Goal: Task Accomplishment & Management: Manage account settings

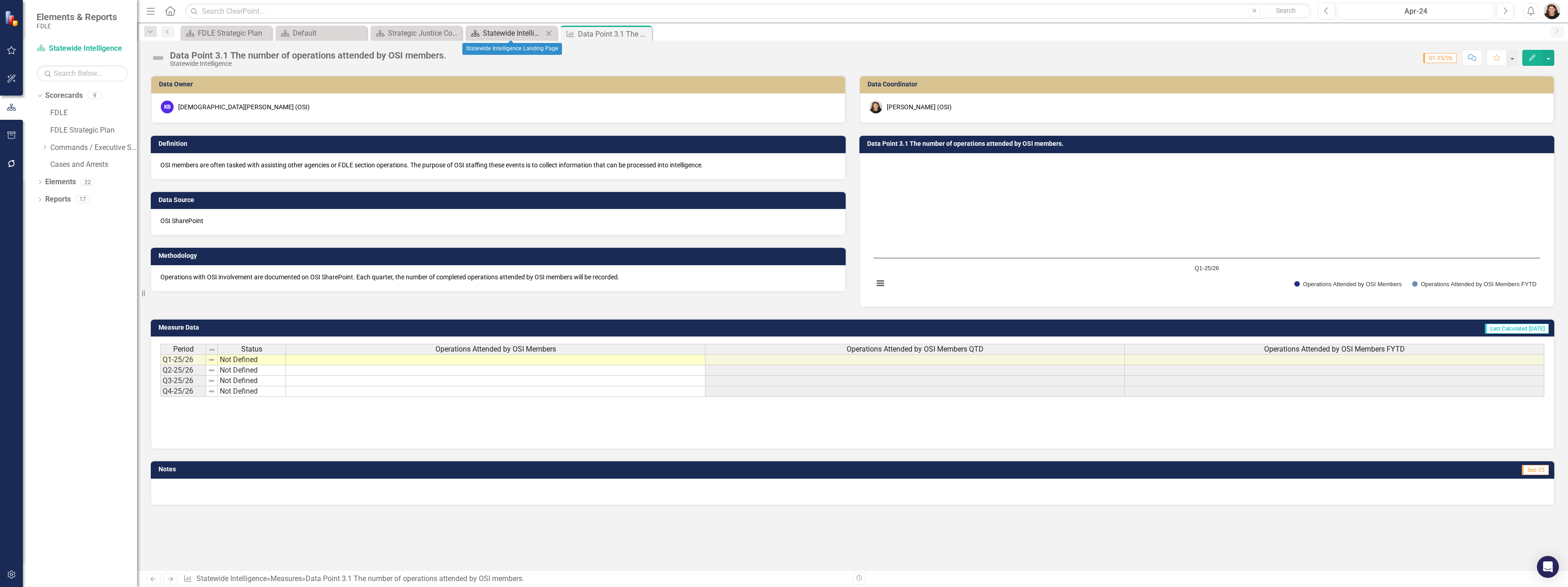
click at [523, 31] on div "Statewide Intelligence Landing Page" at bounding box center [513, 33] width 60 height 12
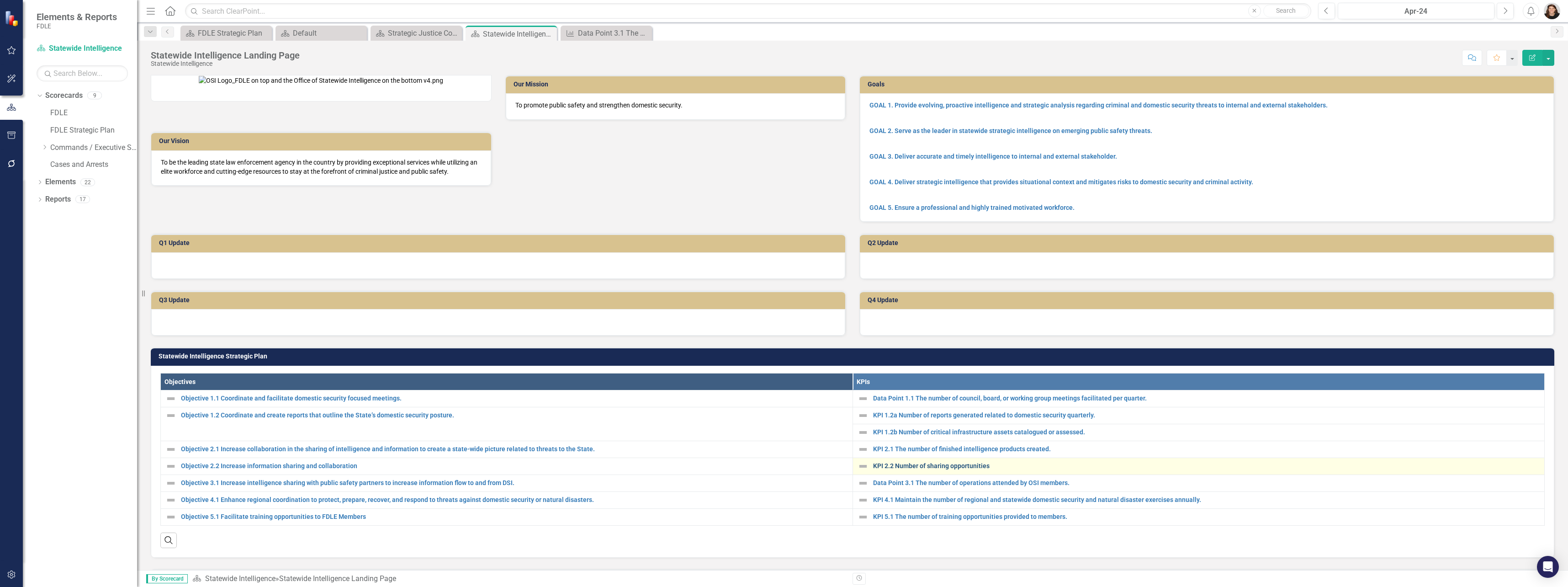
click at [924, 469] on link "KPI 2.2 Number of sharing opportunities" at bounding box center [1206, 466] width 667 height 7
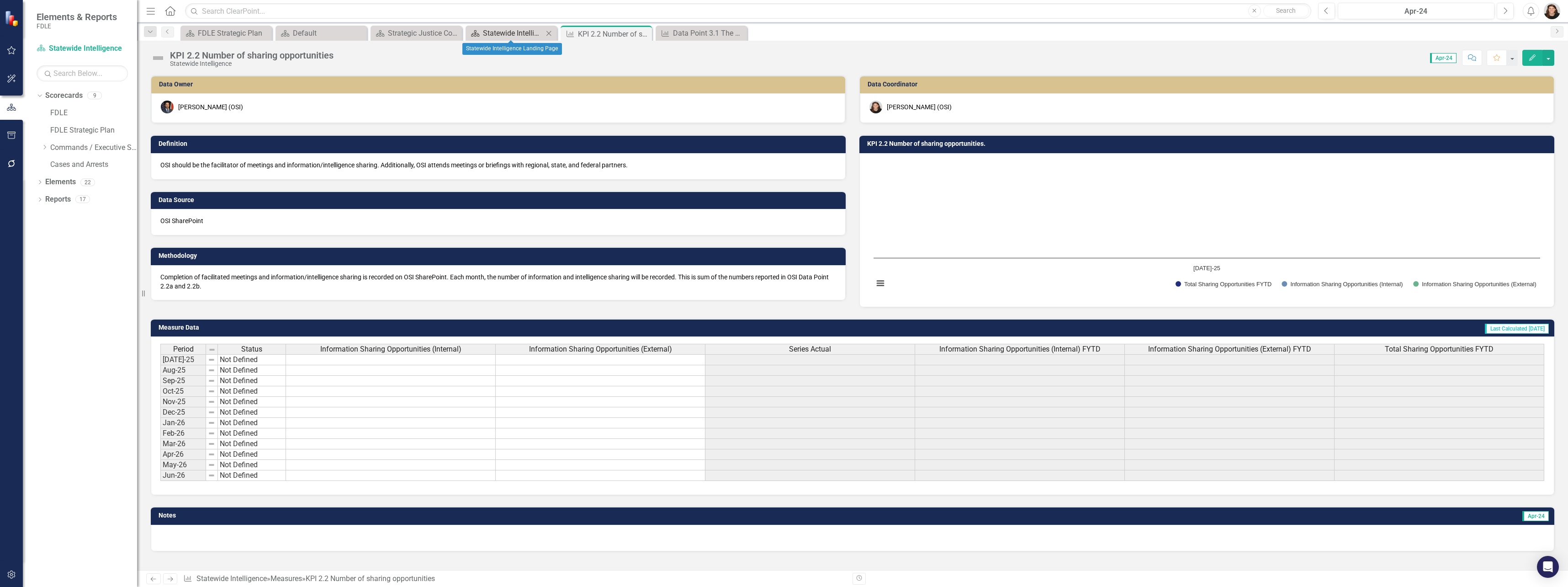
click at [517, 29] on div "Statewide Intelligence Landing Page" at bounding box center [513, 33] width 60 height 12
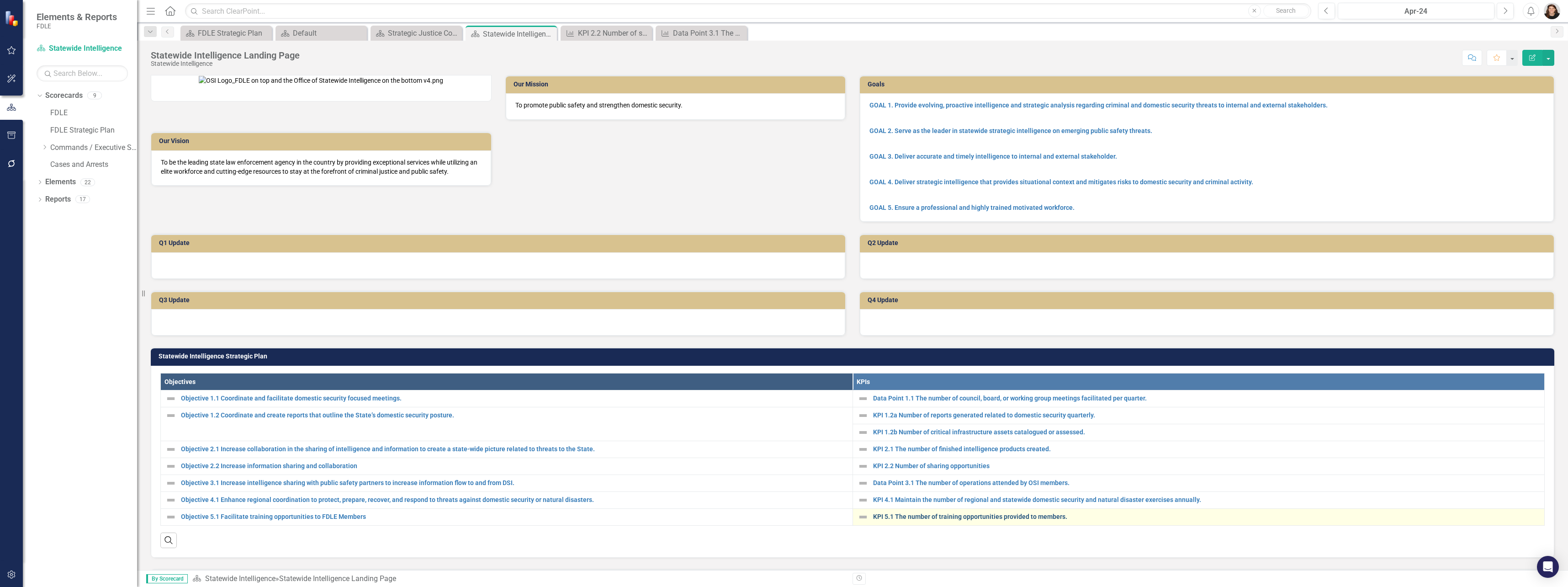
click at [920, 520] on link "KPI 5.1 The number of training opportunities provided to members." at bounding box center [1206, 516] width 667 height 7
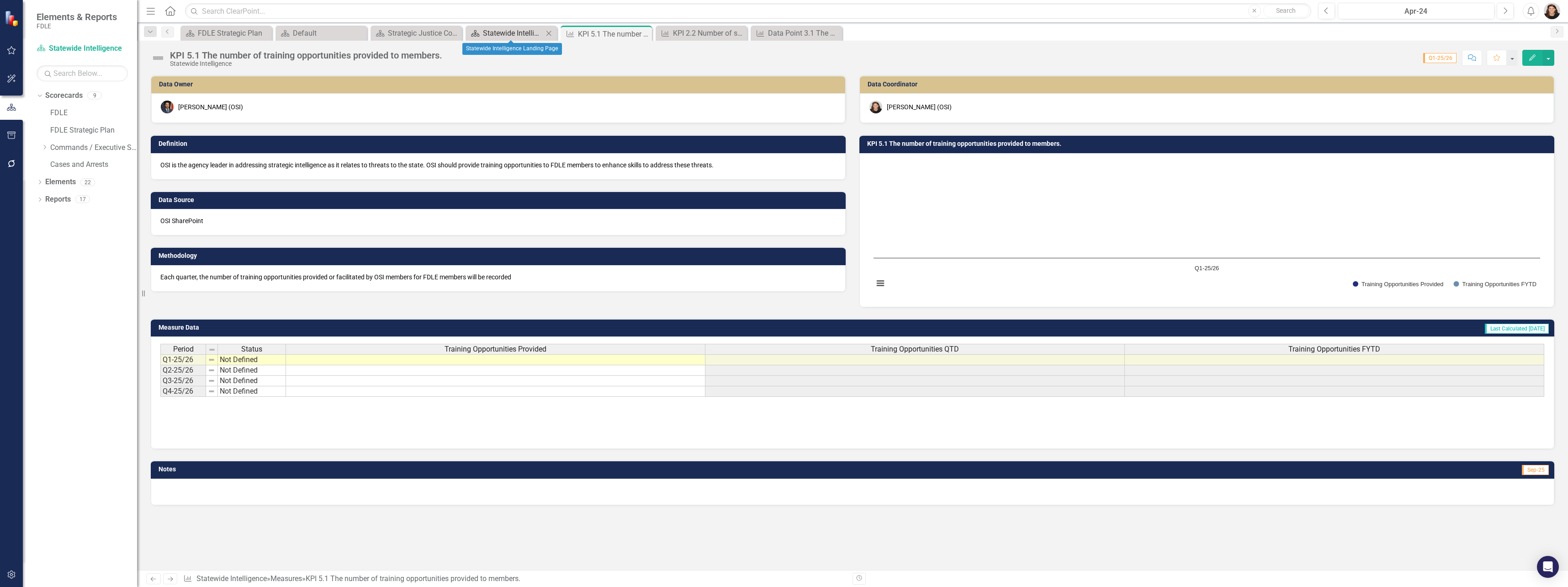
click at [527, 37] on div "Statewide Intelligence Landing Page" at bounding box center [513, 33] width 60 height 12
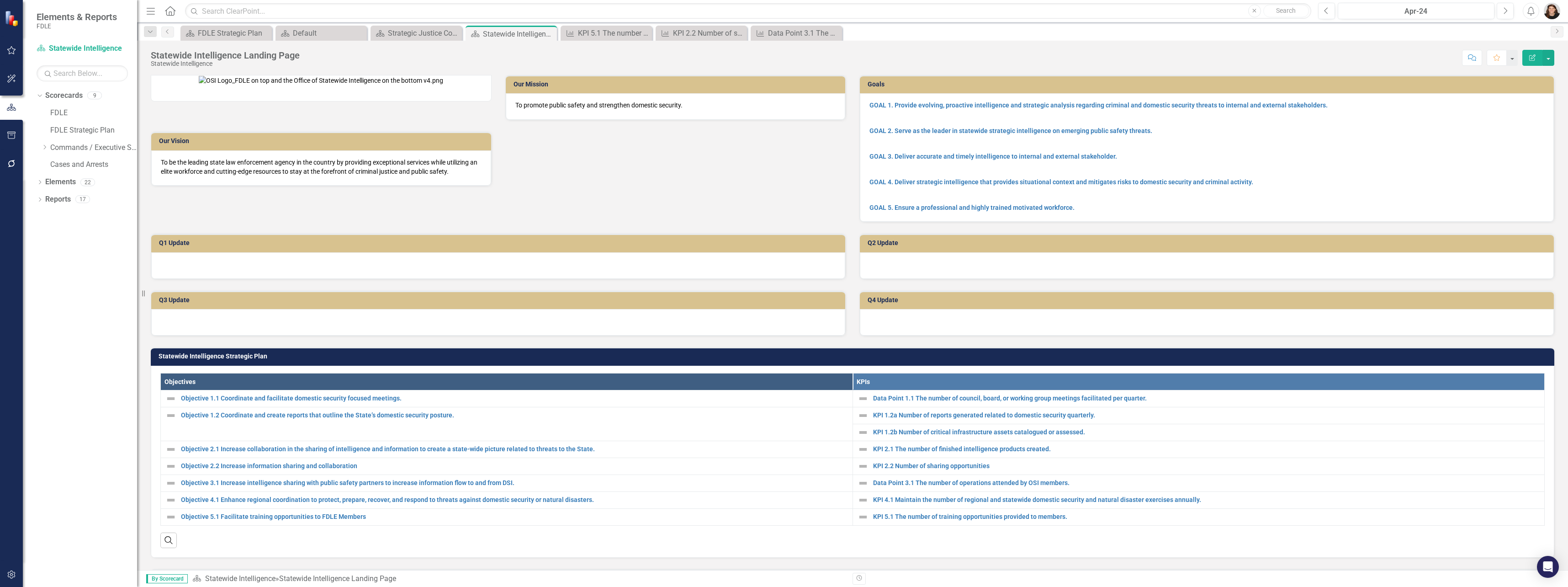
click at [859, 390] on th "KPIs" at bounding box center [1199, 381] width 692 height 17
click at [894, 402] on link "Data Point 1.1 The number of council, board, or working group meetings facilita…" at bounding box center [1206, 398] width 667 height 7
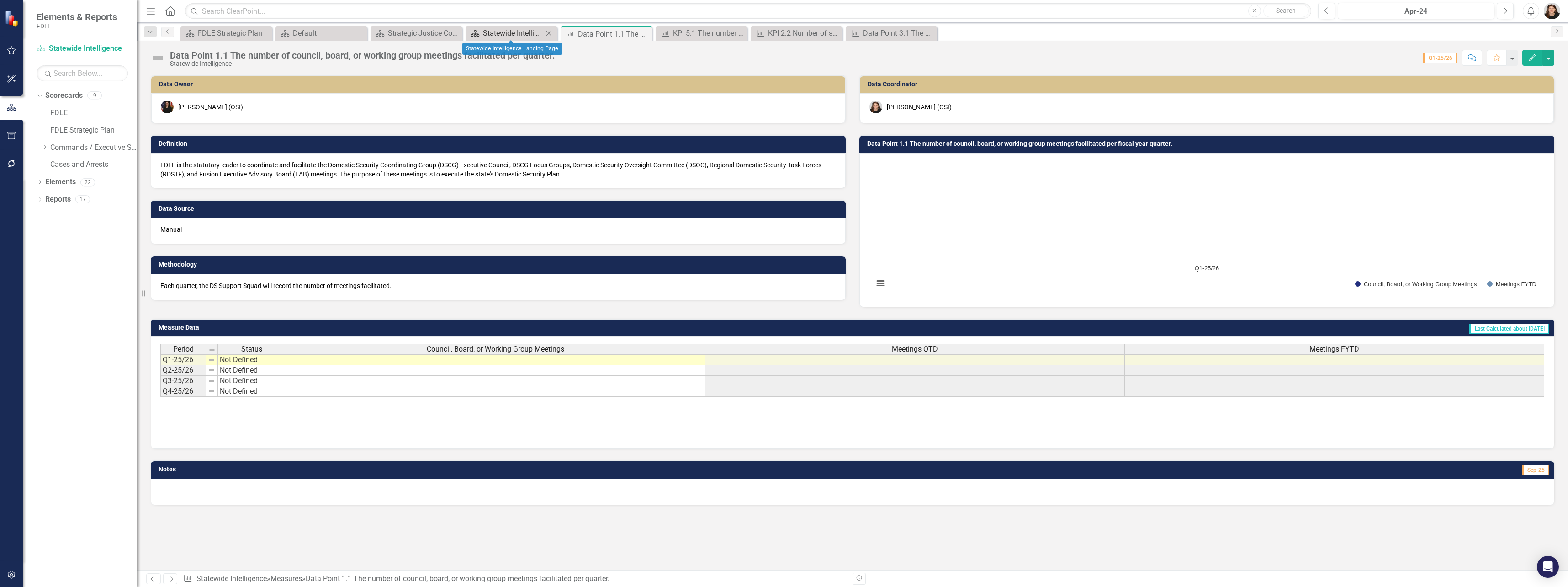
click at [523, 32] on div "Statewide Intelligence Landing Page" at bounding box center [513, 33] width 60 height 12
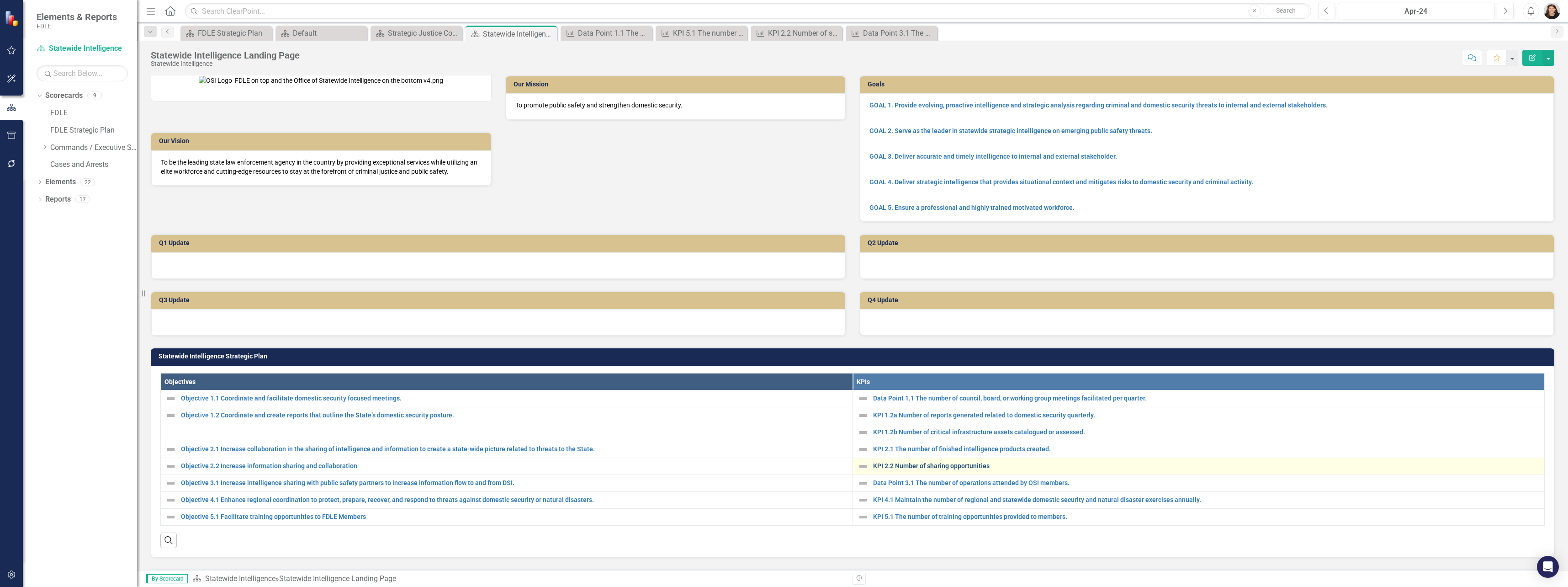
click at [929, 469] on link "KPI 2.2 Number of sharing opportunities" at bounding box center [1206, 466] width 667 height 7
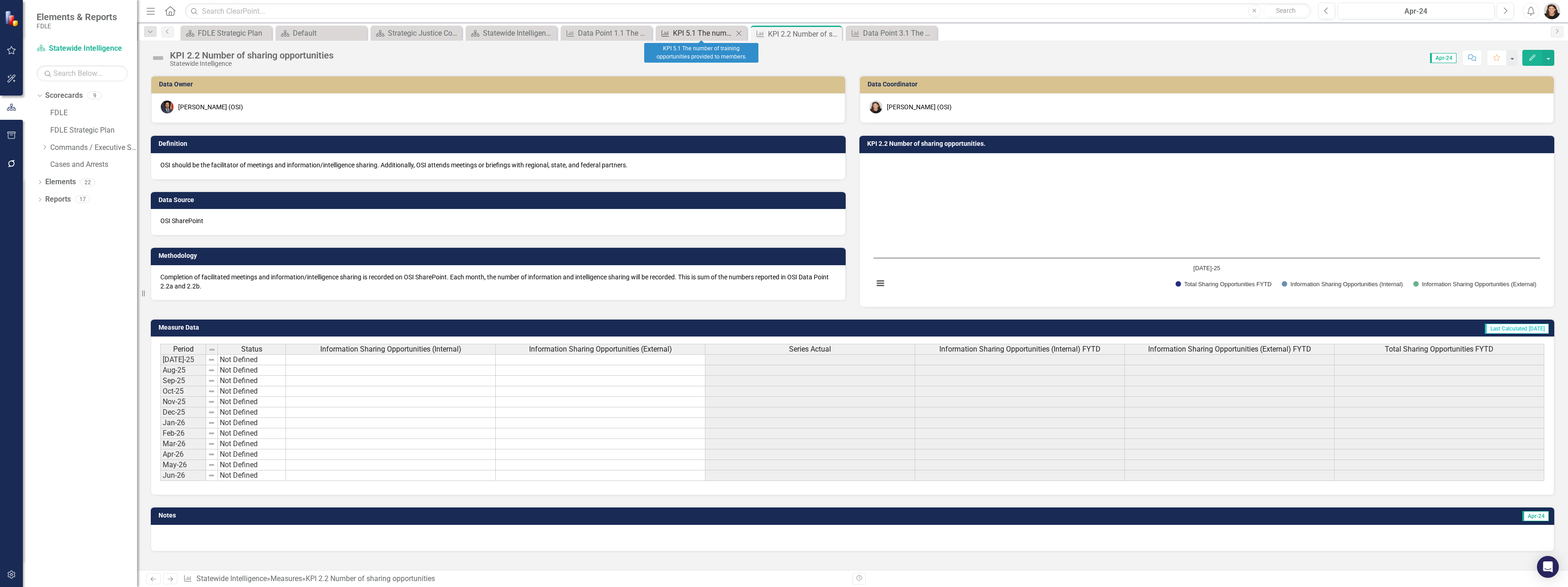
click at [715, 34] on div "KPI 5.1 The number of training opportunities provided to members." at bounding box center [703, 33] width 60 height 12
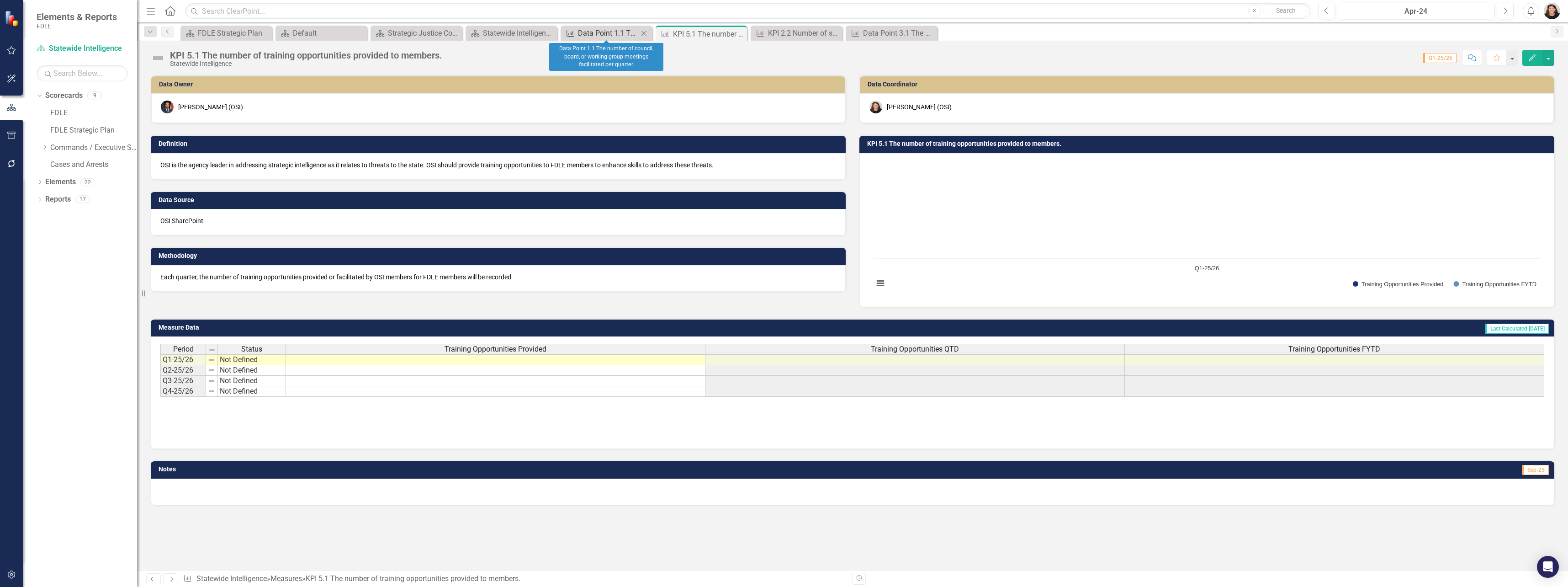
click at [584, 36] on div "Data Point 1.1 The number of council, board, or working group meetings facilita…" at bounding box center [607, 33] width 60 height 12
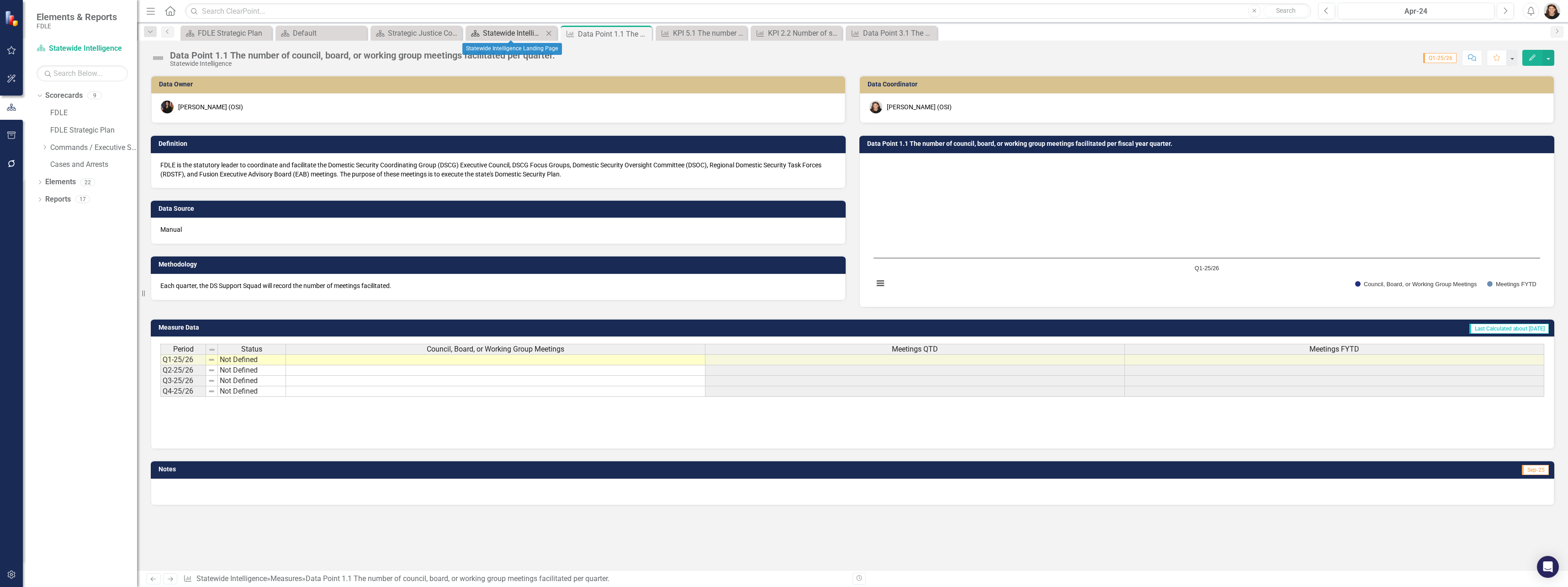
click at [532, 36] on div "Statewide Intelligence Landing Page" at bounding box center [513, 33] width 60 height 12
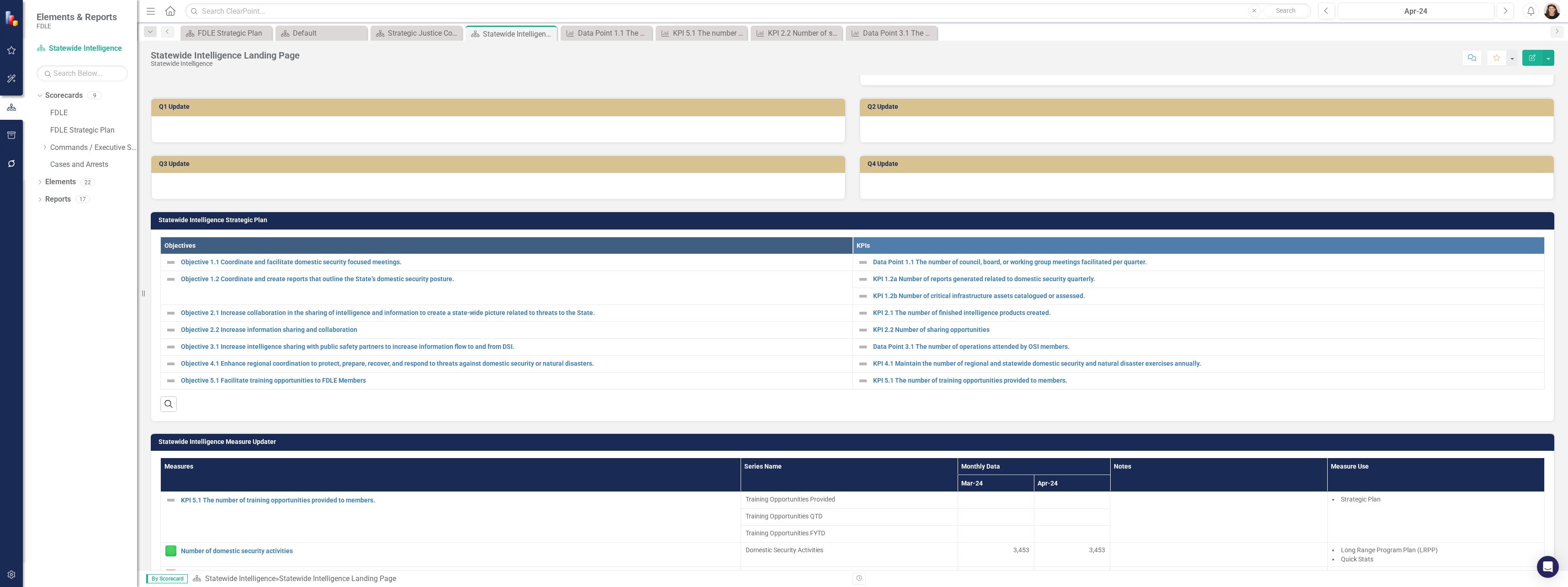
scroll to position [137, 0]
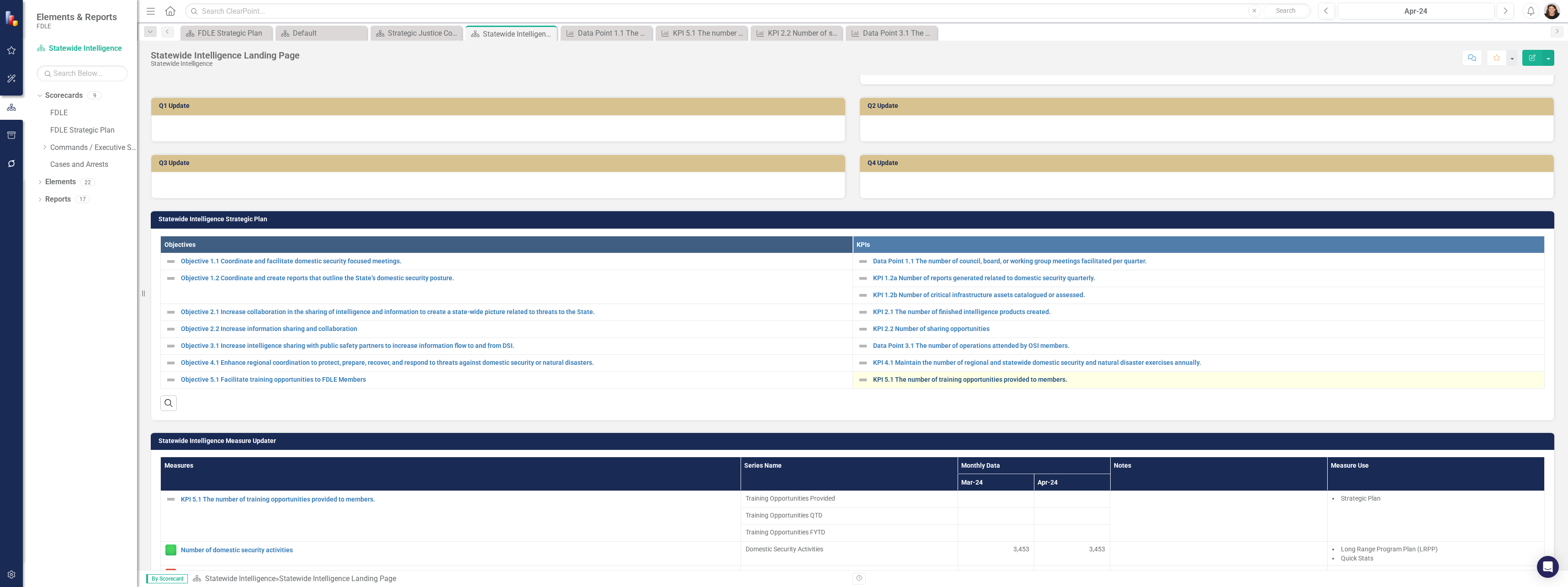
click at [992, 383] on link "KPI 5.1 The number of training opportunities provided to members." at bounding box center [1206, 379] width 667 height 7
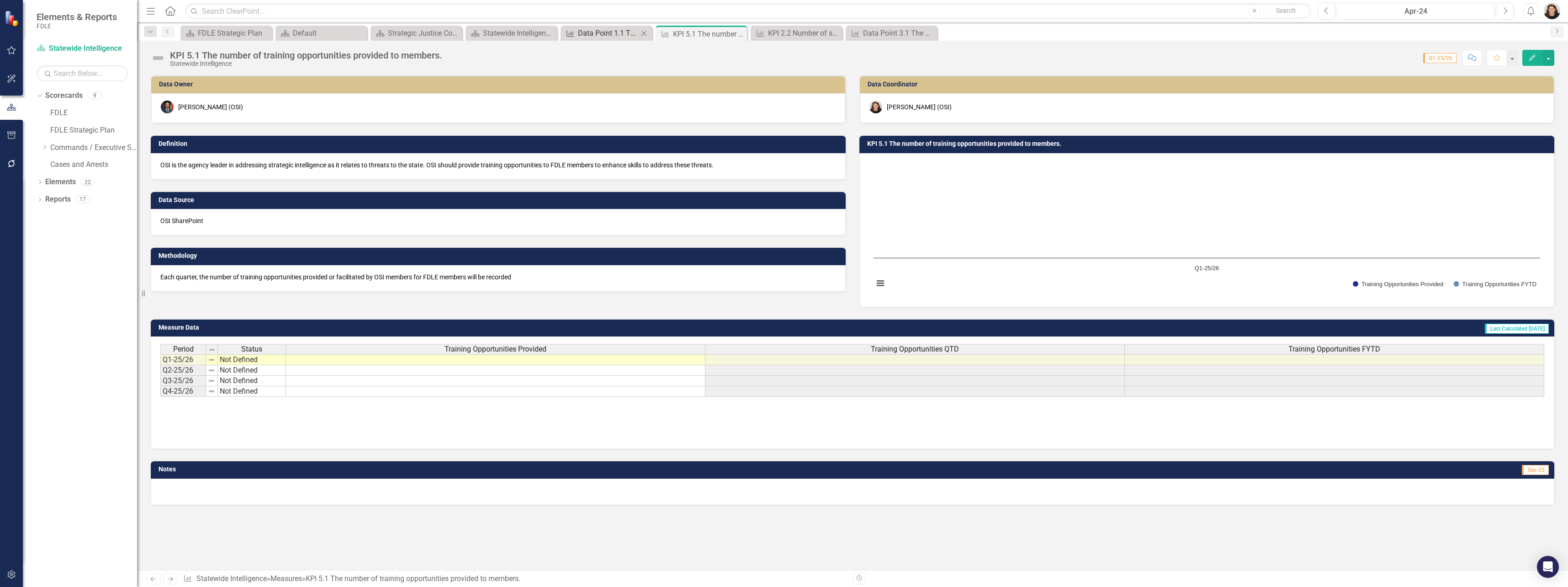
click at [613, 35] on div "Data Point 1.1 The number of council, board, or working group meetings facilita…" at bounding box center [607, 33] width 60 height 12
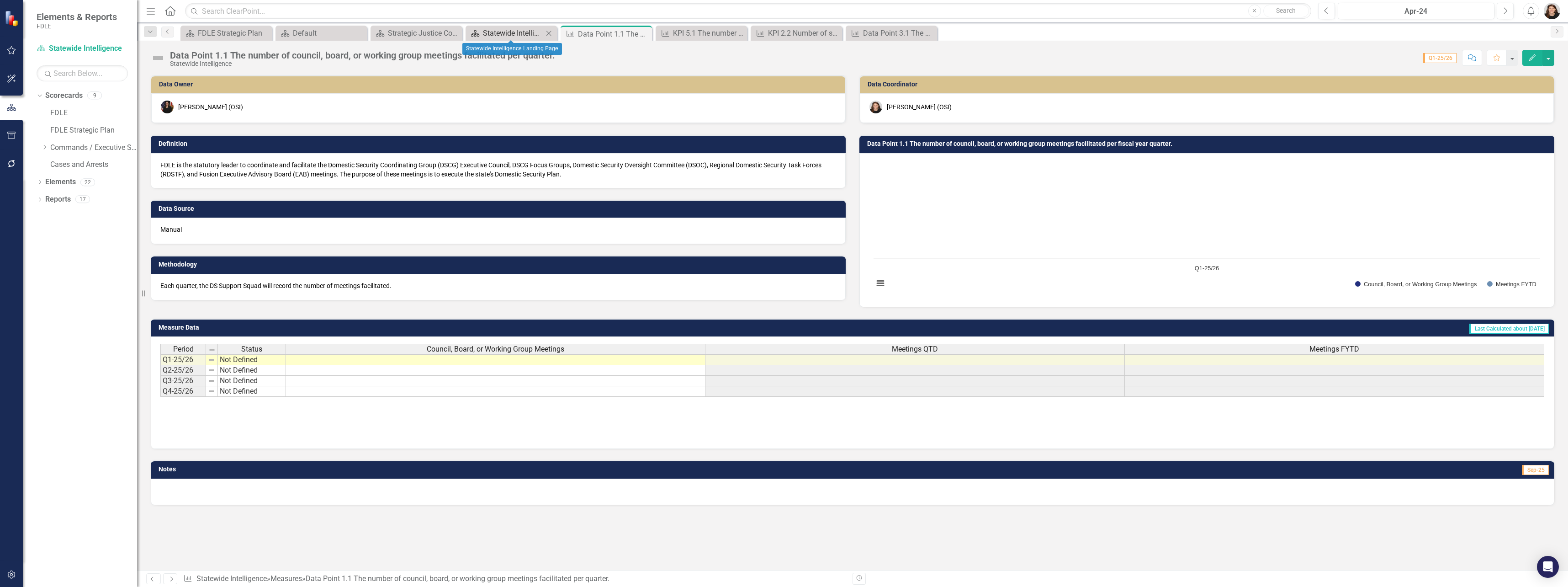
click at [481, 28] on link "Scorecard Statewide Intelligence Landing Page" at bounding box center [506, 33] width 75 height 12
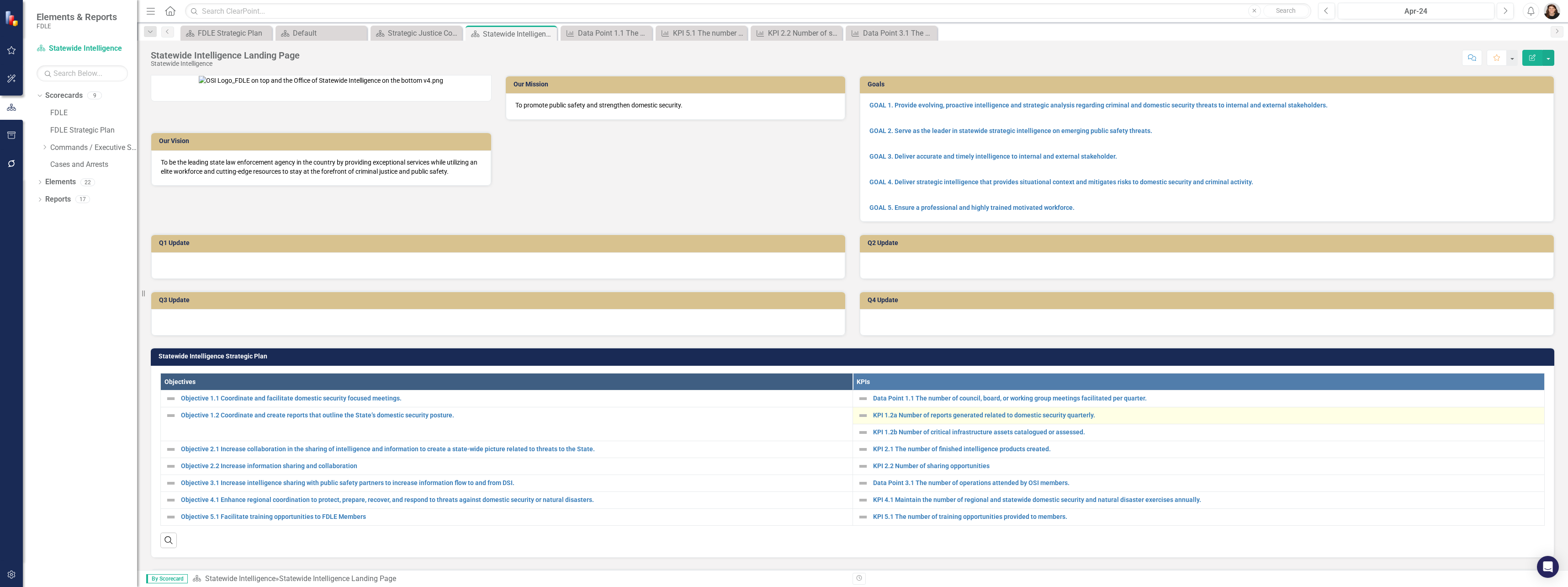
click at [931, 421] on div "KPI 1.2a Number of reports generated related to domestic security quarterly." at bounding box center [1199, 415] width 682 height 11
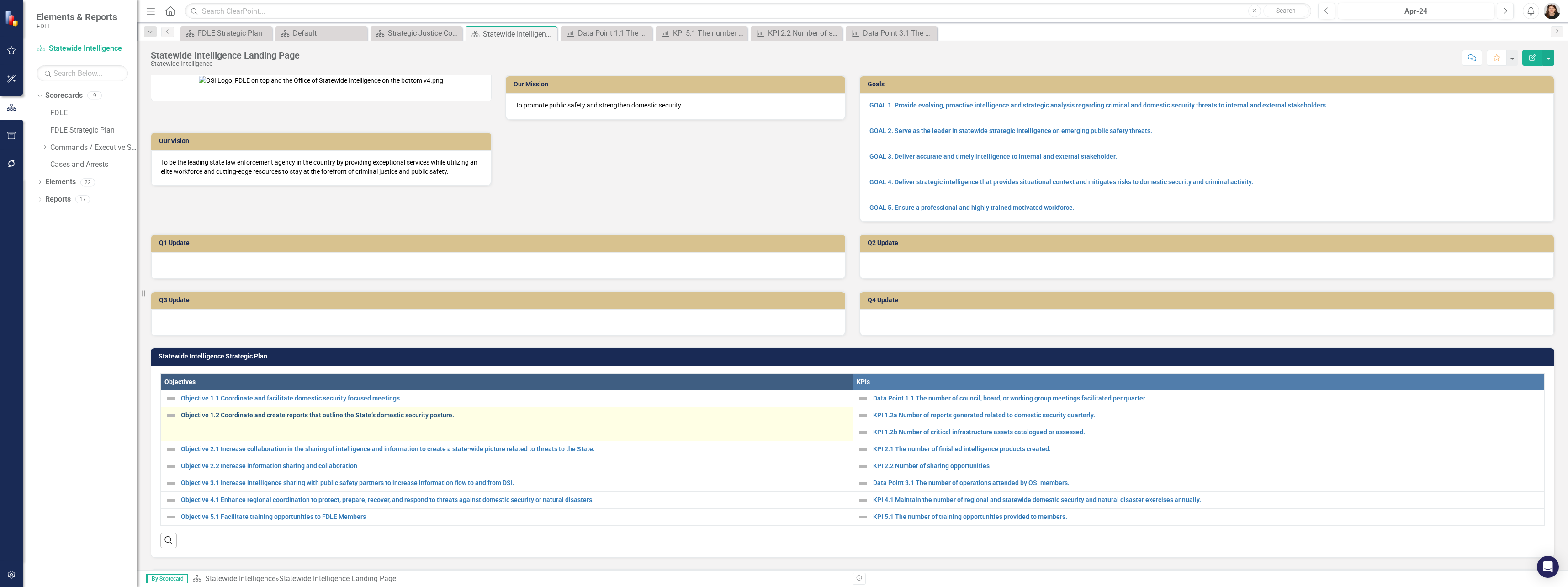
click at [355, 419] on link "Objective 1.2 Coordinate and create reports that outline the State’s domestic s…" at bounding box center [514, 415] width 667 height 7
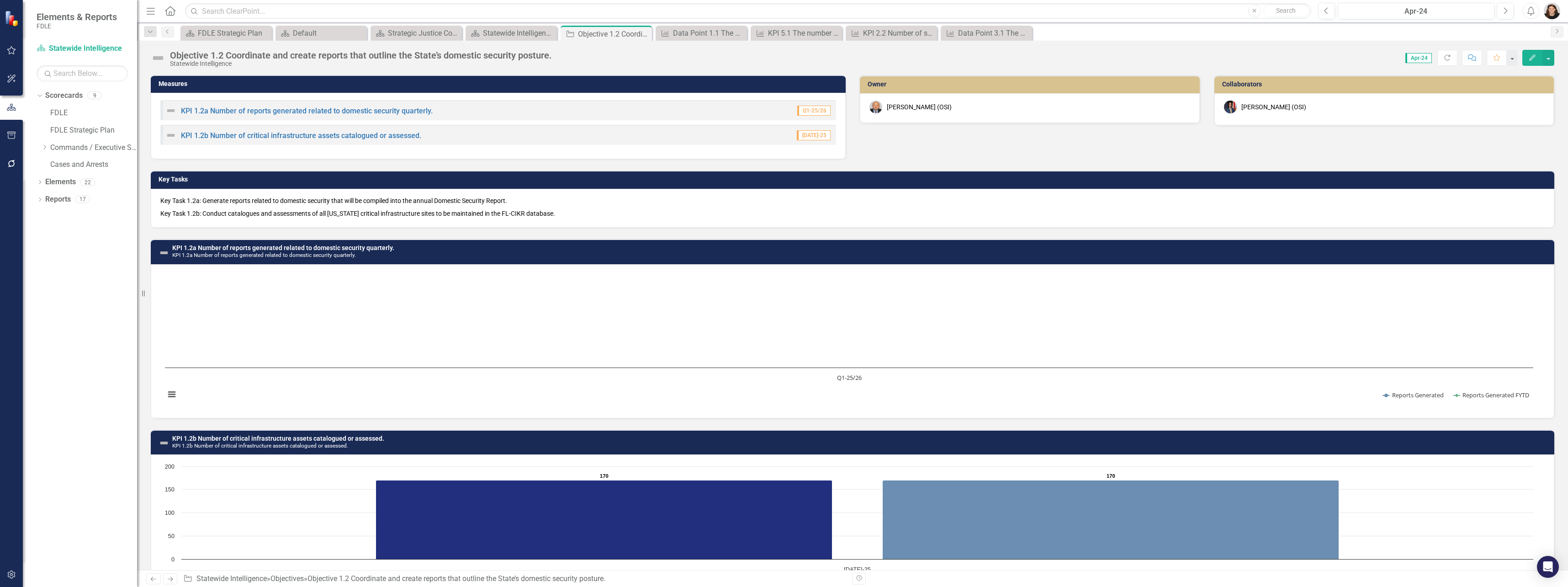
click at [306, 203] on p "Key Task 1.2a: Generate reports related to domestic security that will be compi…" at bounding box center [852, 202] width 1384 height 11
click at [326, 111] on link "KPI 1.2a Number of reports generated related to domestic security quarterly." at bounding box center [307, 111] width 252 height 9
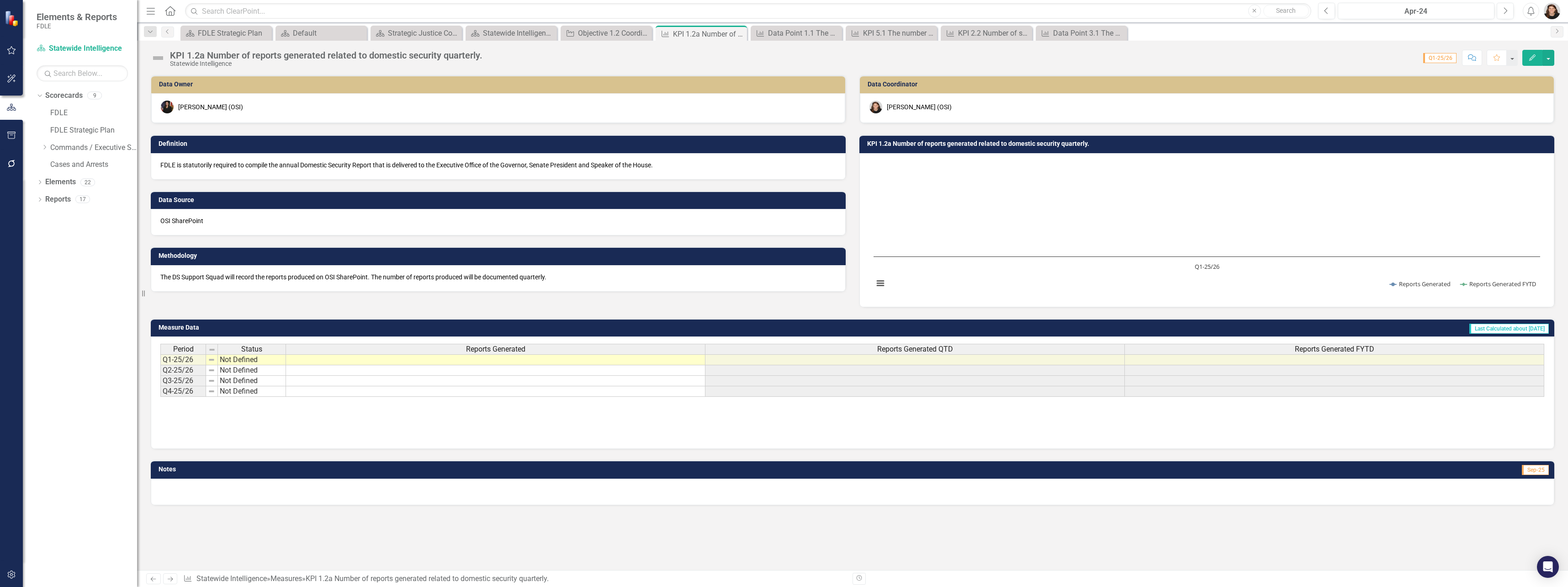
drag, startPoint x: 688, startPoint y: 162, endPoint x: 172, endPoint y: 166, distance: 516.0
click at [172, 166] on p "FDLE is statutorily required to compile the annual Domestic Security Report tha…" at bounding box center [498, 164] width 676 height 9
drag, startPoint x: 160, startPoint y: 166, endPoint x: 390, endPoint y: 167, distance: 230.0
click at [376, 166] on p "FDLE is statutorily required to compile the annual Domestic Security Report tha…" at bounding box center [498, 164] width 676 height 9
click at [615, 31] on div "Objective 1.2 Coordinate and create reports that outline the State’s domestic s…" at bounding box center [607, 33] width 60 height 12
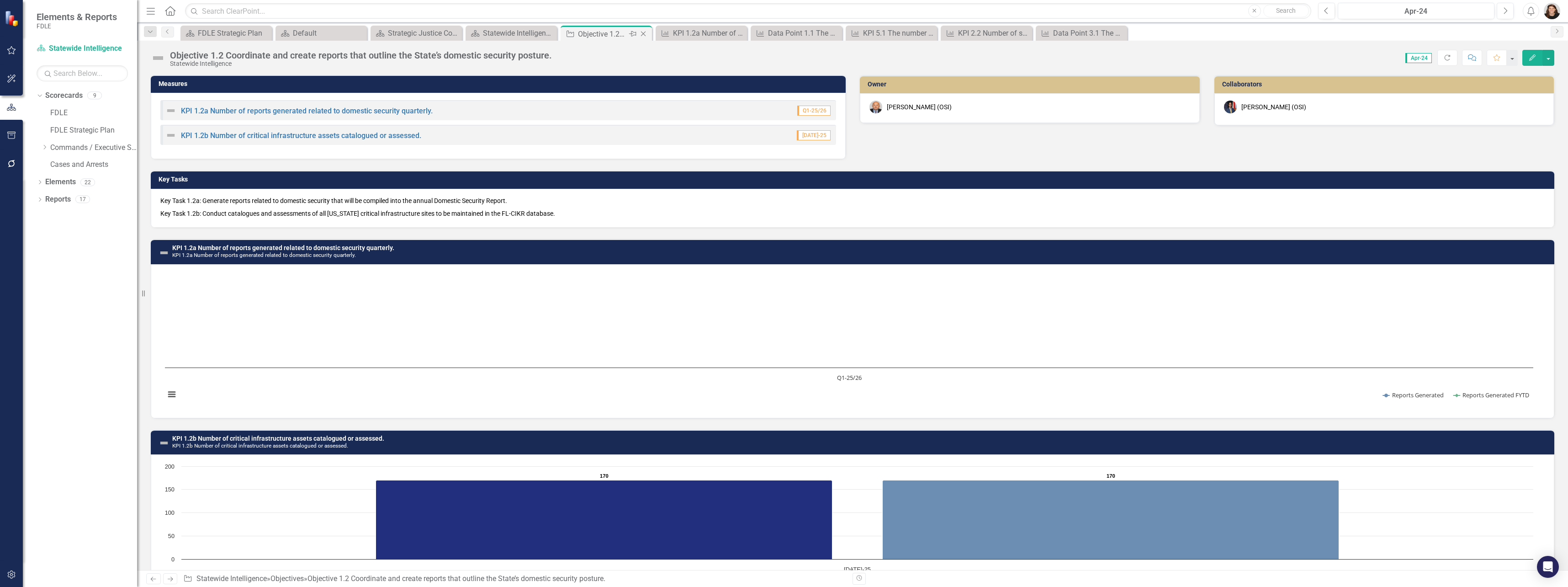
click at [645, 32] on icon at bounding box center [643, 34] width 5 height 5
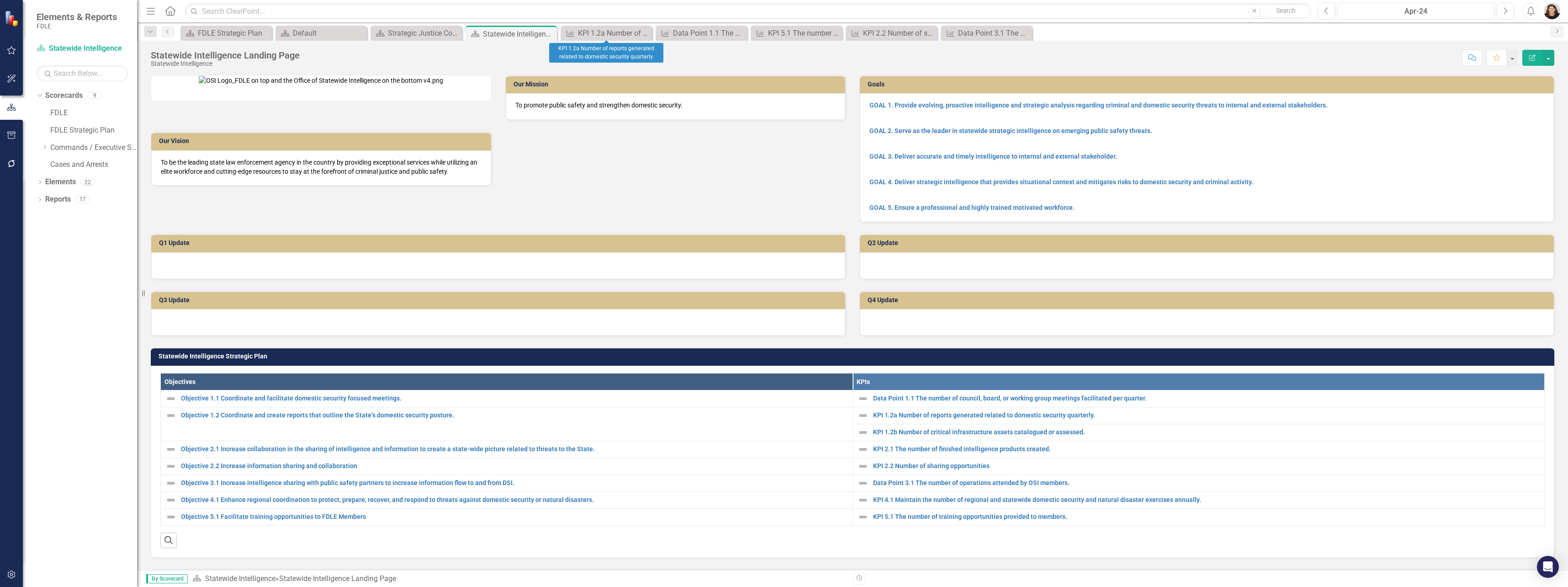
click at [0, 0] on icon at bounding box center [0, 0] width 0 height 0
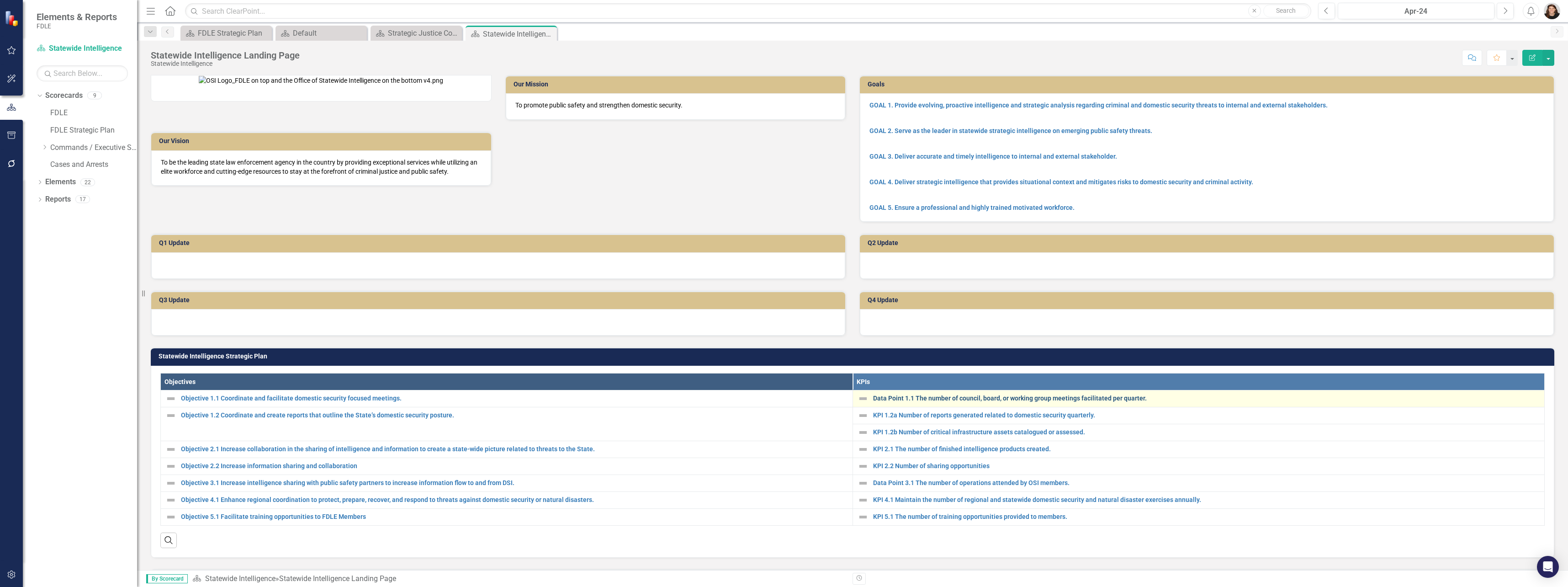
click at [934, 402] on link "Data Point 1.1 The number of council, board, or working group meetings facilita…" at bounding box center [1206, 398] width 667 height 7
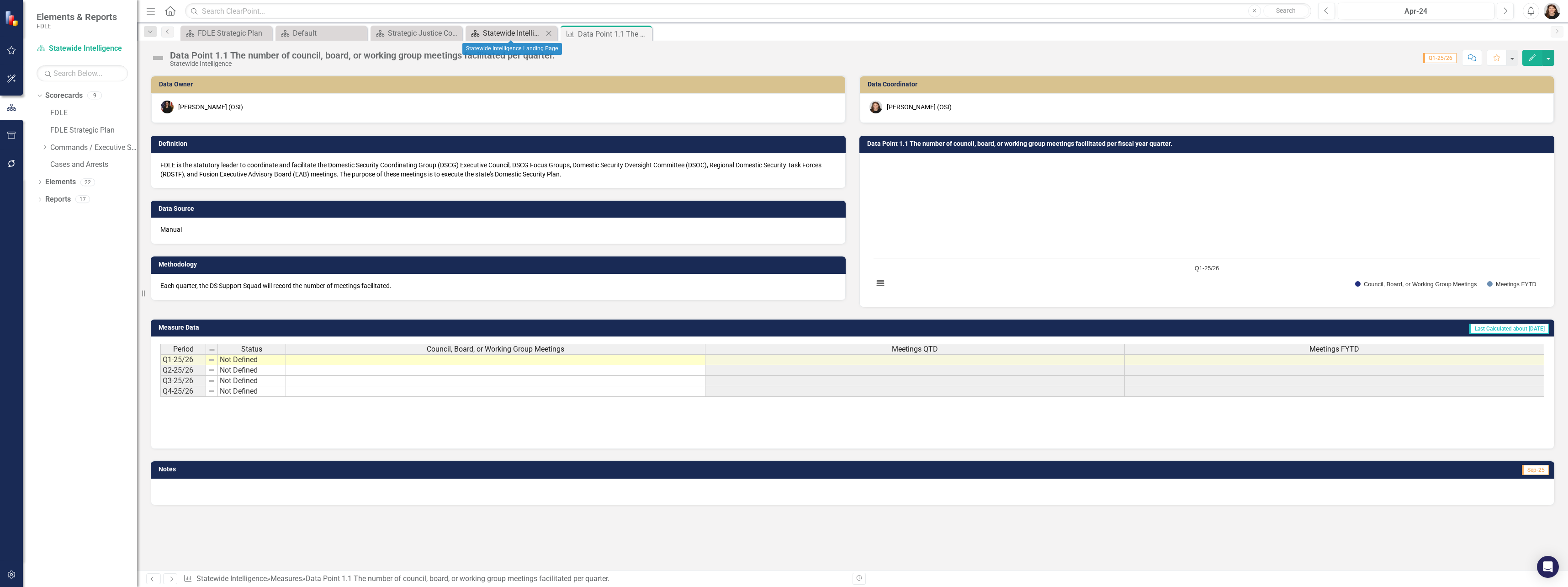
click at [503, 33] on div "Statewide Intelligence Landing Page" at bounding box center [513, 33] width 60 height 12
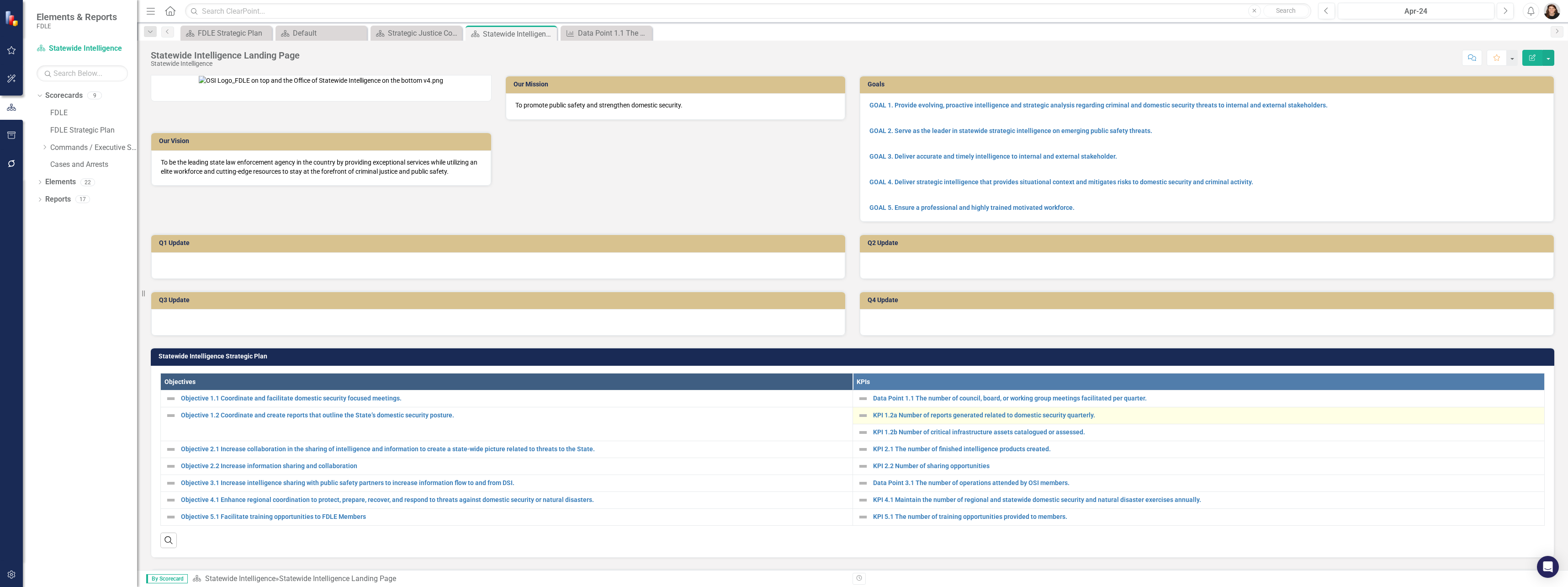
click at [948, 421] on div "KPI 1.2a Number of reports generated related to domestic security quarterly." at bounding box center [1199, 415] width 682 height 11
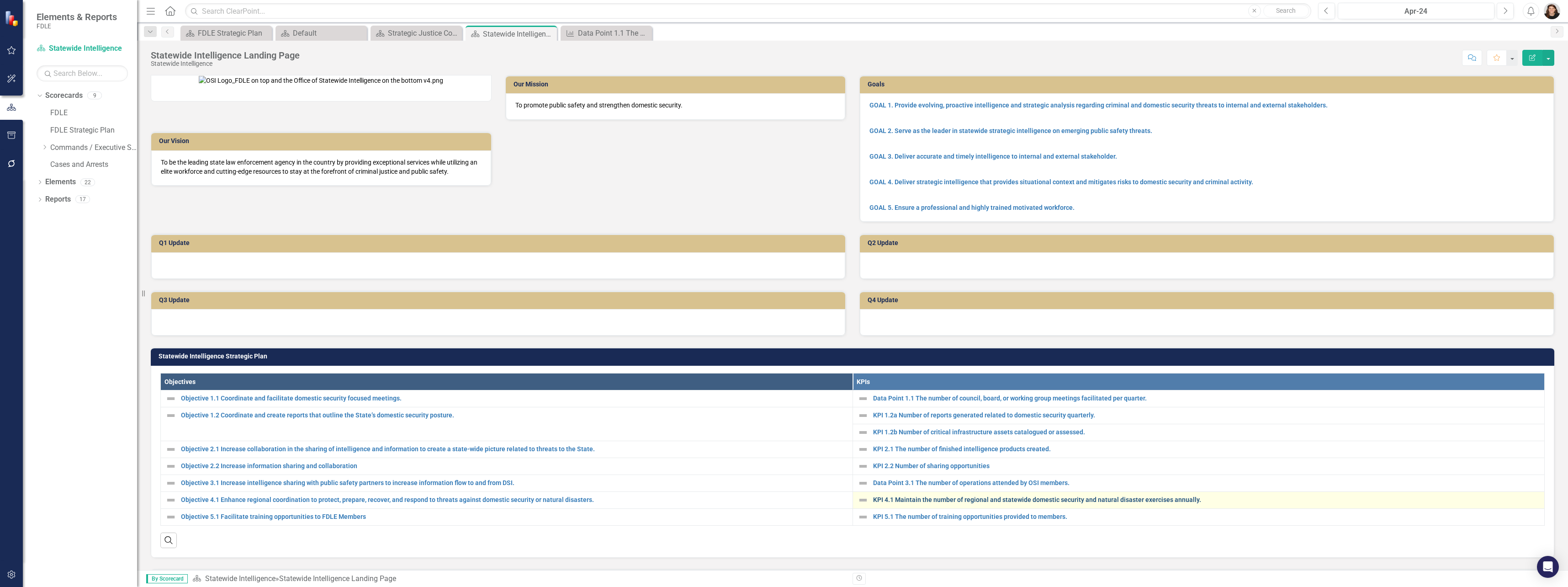
click at [905, 503] on link "KPI 4.1 Maintain the number of regional and statewide domestic security and nat…" at bounding box center [1206, 499] width 667 height 7
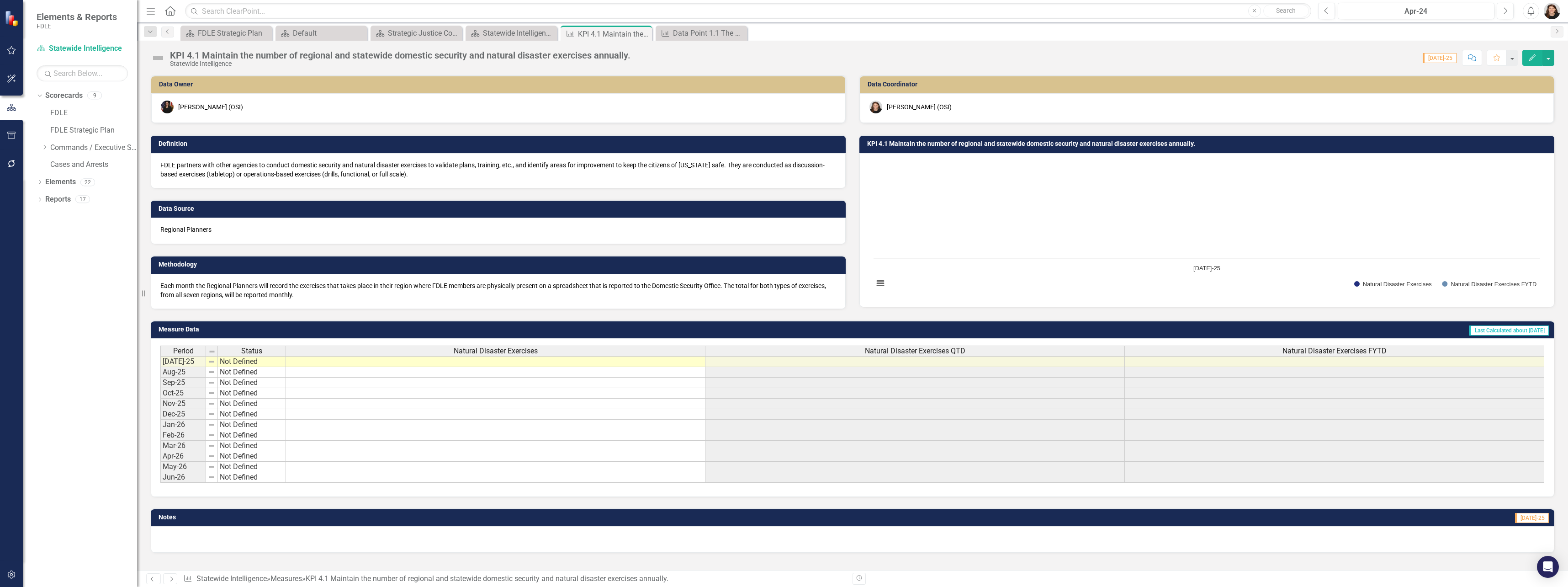
click at [169, 554] on div "Data Owner [PERSON_NAME] (OSI) Definition FDLE partners with other agencies to …" at bounding box center [852, 312] width 1431 height 498
click at [490, 35] on div "Statewide Intelligence Landing Page" at bounding box center [513, 33] width 60 height 12
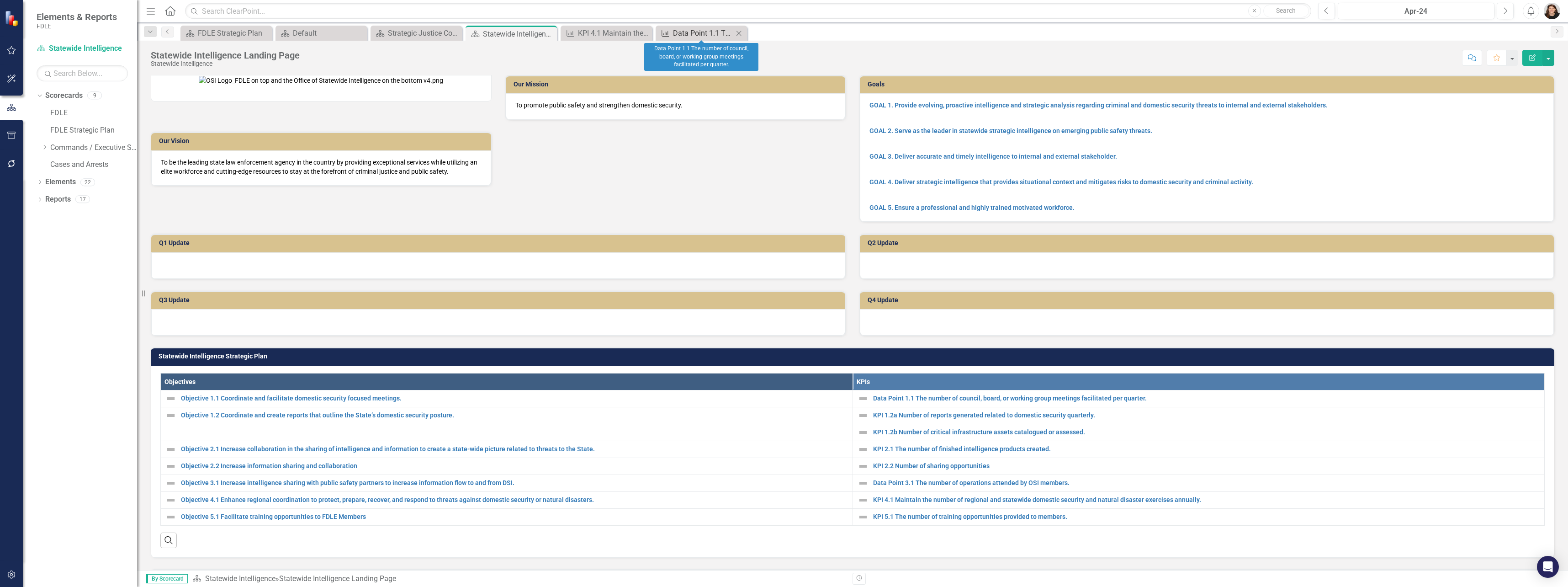
click at [662, 30] on icon "Measure" at bounding box center [665, 33] width 9 height 7
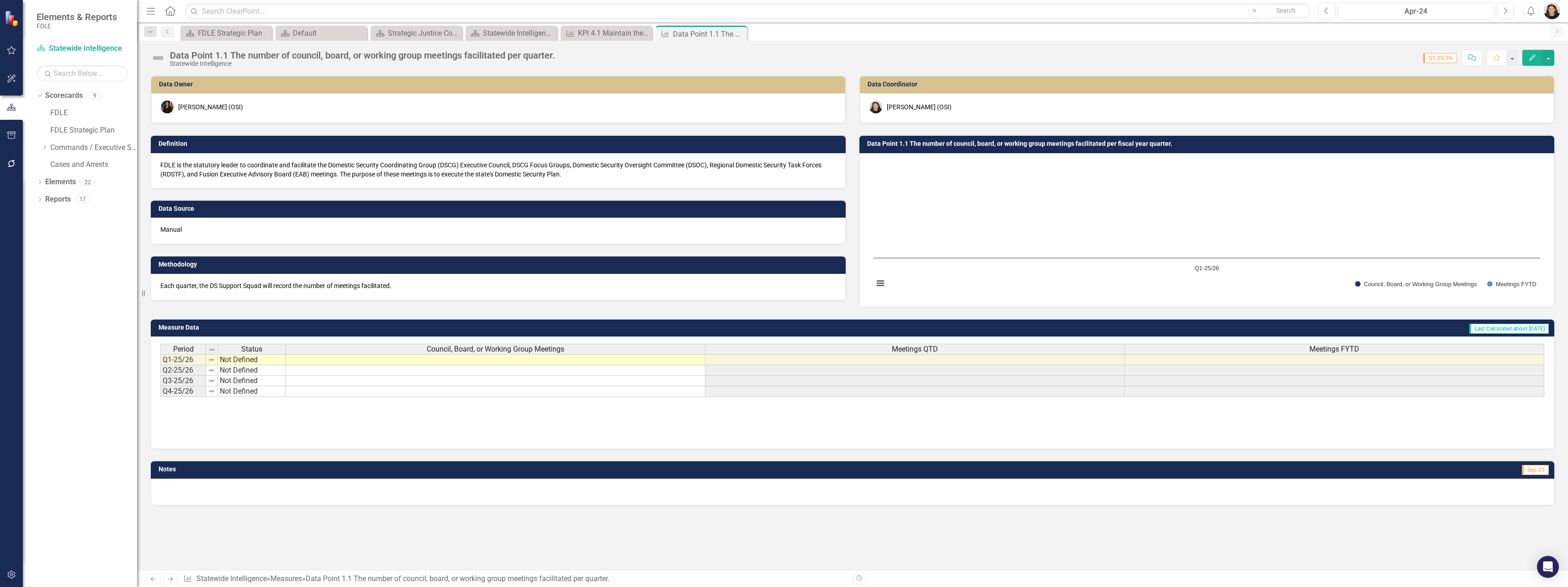
click at [685, 424] on div "Period Status Council, Board, or Working Group Meetings Meetings QTD Meetings F…" at bounding box center [852, 389] width 1384 height 91
click at [598, 34] on div "KPI 4.1 Maintain the number of regional and statewide domestic security and nat…" at bounding box center [607, 33] width 60 height 12
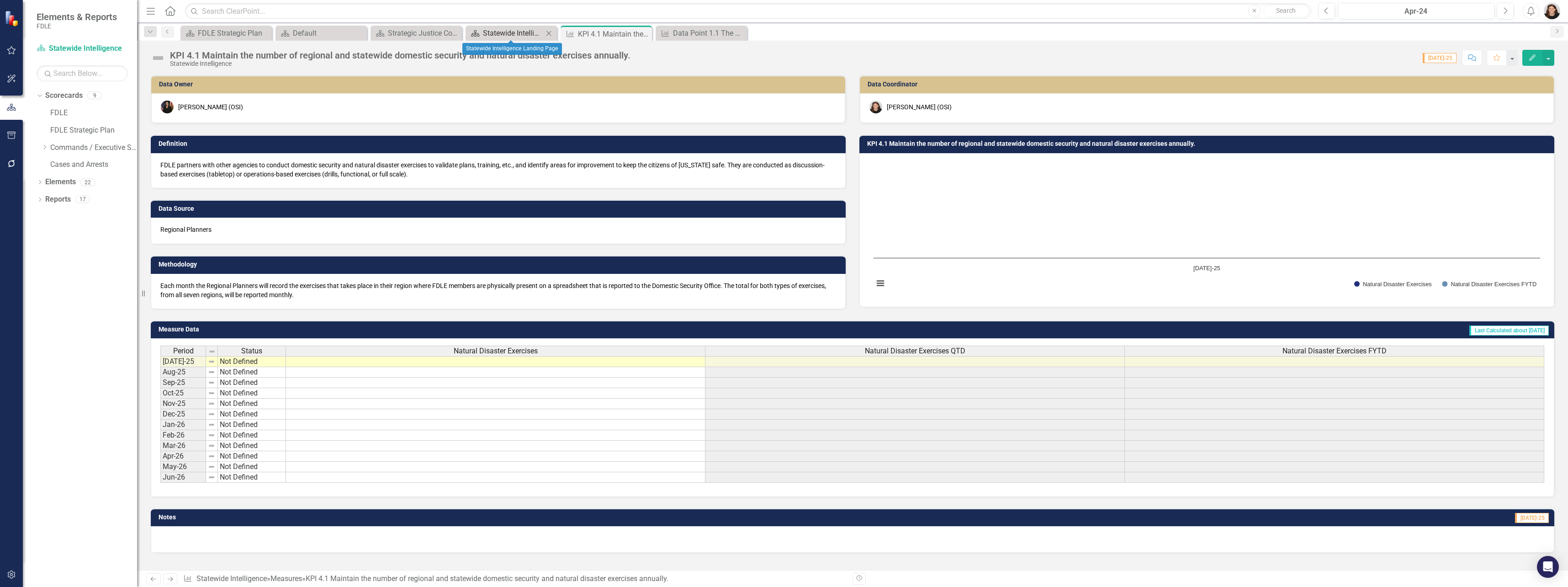
click at [521, 31] on div "Statewide Intelligence Landing Page" at bounding box center [513, 33] width 60 height 12
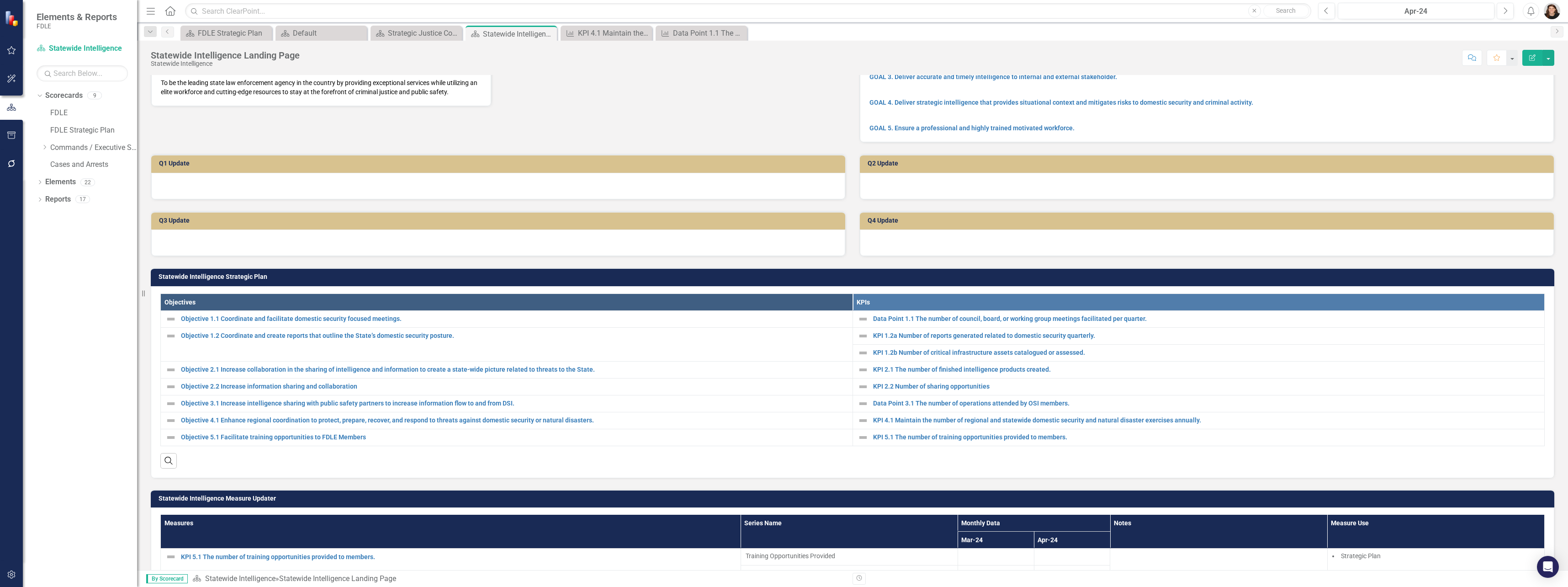
scroll to position [91, 0]
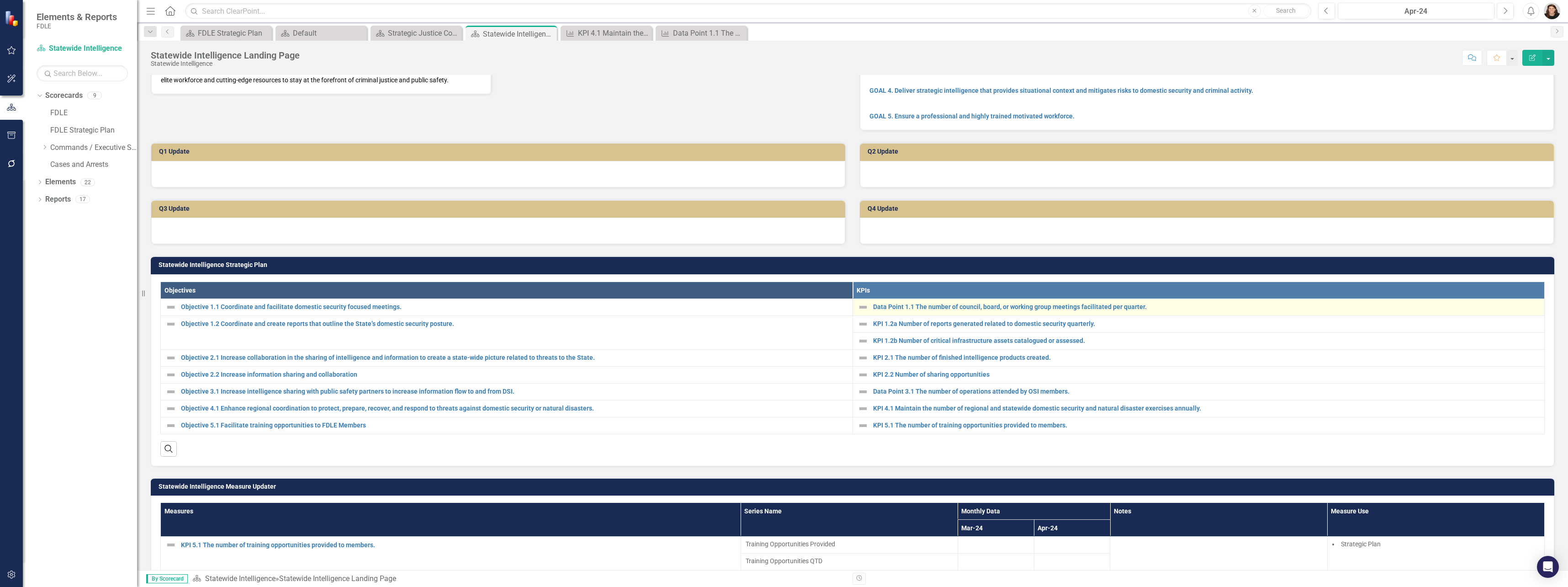
click at [1005, 315] on td "Data Point 1.1 The number of council, board, or working group meetings facilita…" at bounding box center [1199, 307] width 692 height 17
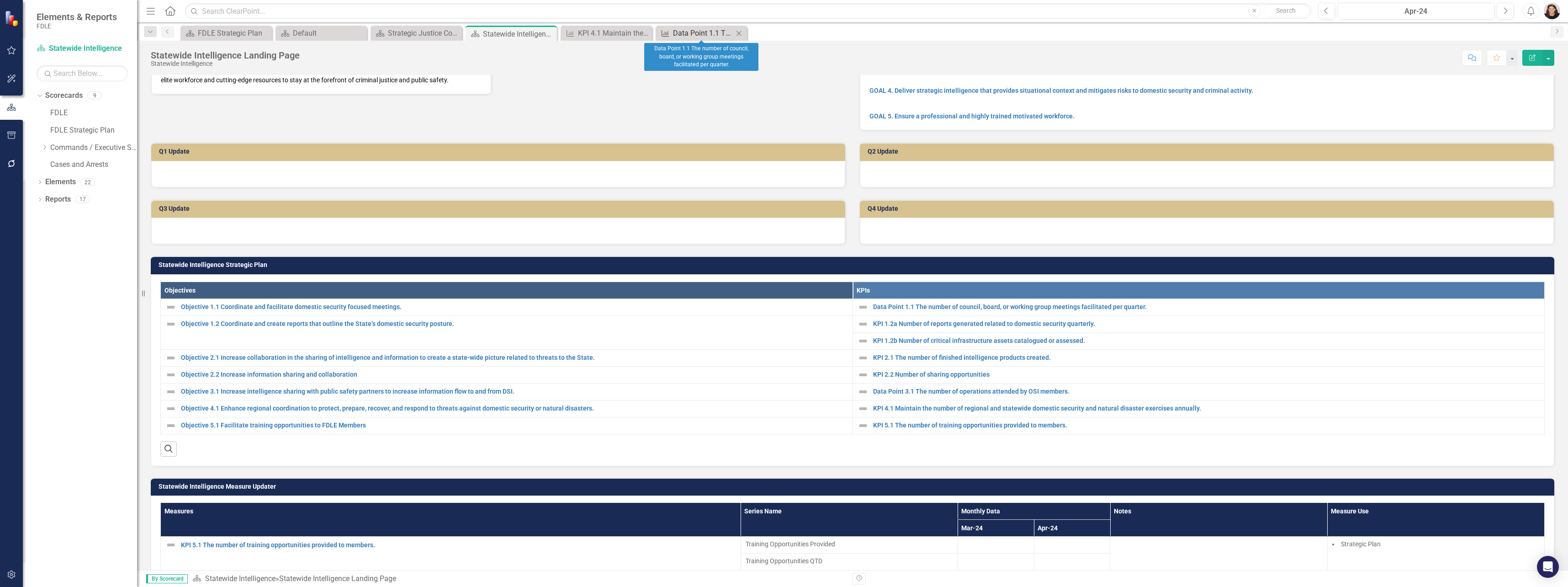
click at [732, 30] on div "Data Point 1.1 The number of council, board, or working group meetings facilita…" at bounding box center [703, 33] width 60 height 12
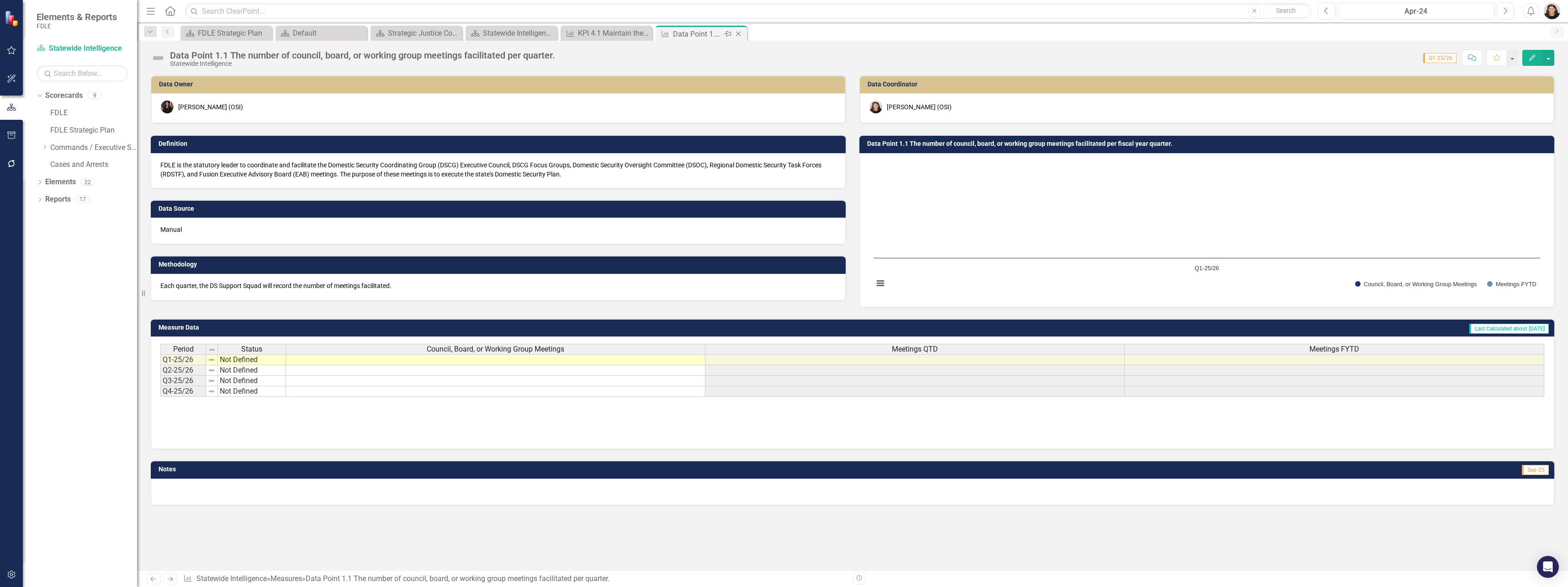
click at [718, 33] on div "Data Point 1.1 The number of council, board, or working group meetings facilita…" at bounding box center [698, 34] width 49 height 12
click at [739, 32] on icon "Close" at bounding box center [738, 34] width 9 height 7
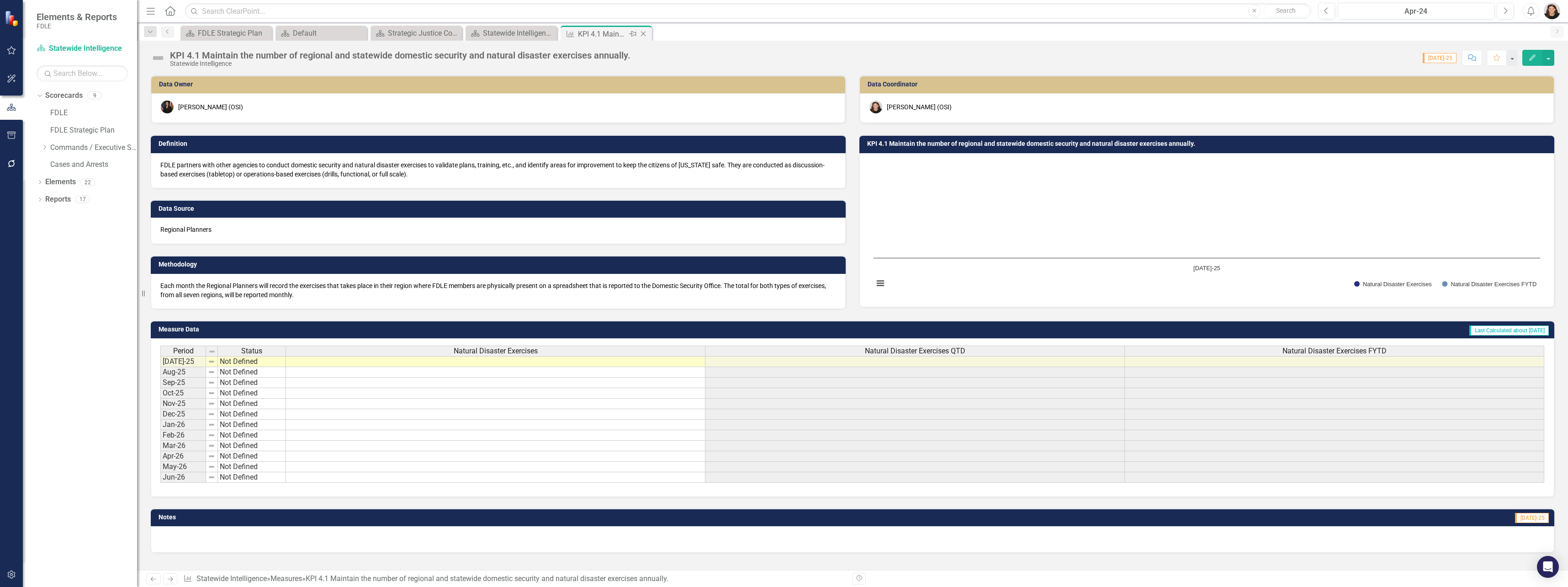
click at [648, 37] on icon "Close" at bounding box center [643, 34] width 9 height 7
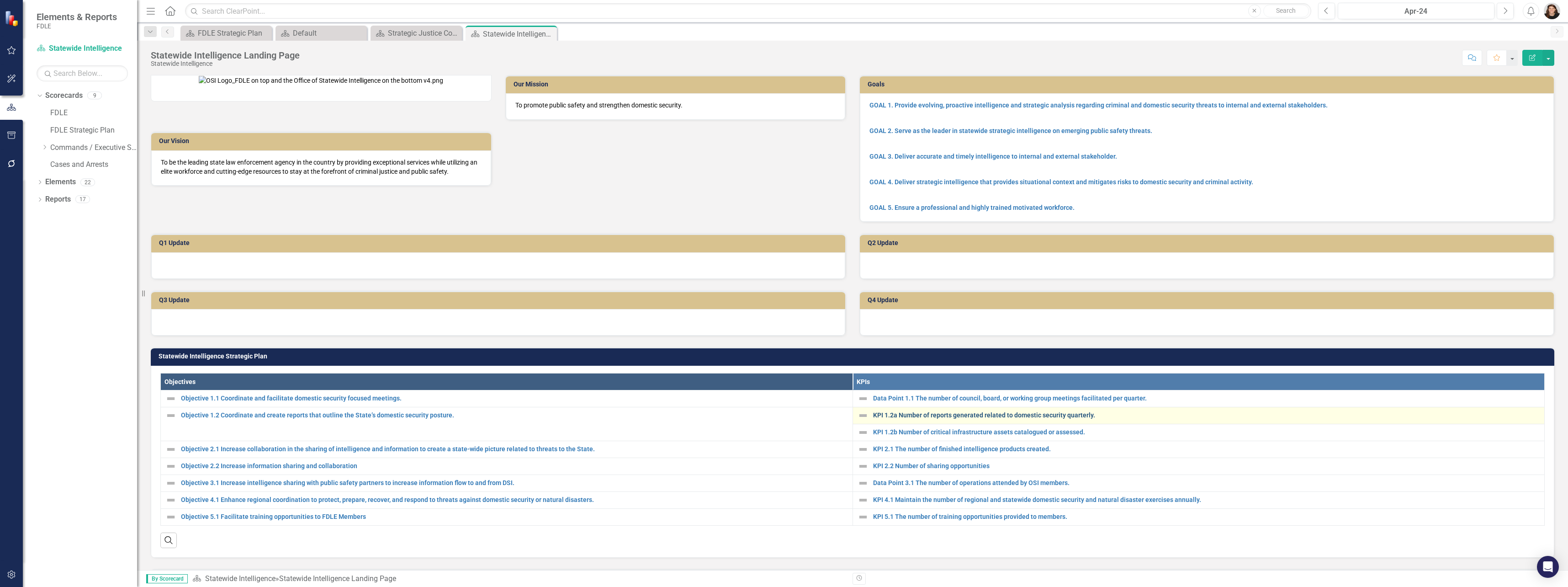
click at [1063, 419] on link "KPI 1.2a Number of reports generated related to domestic security quarterly." at bounding box center [1206, 415] width 667 height 7
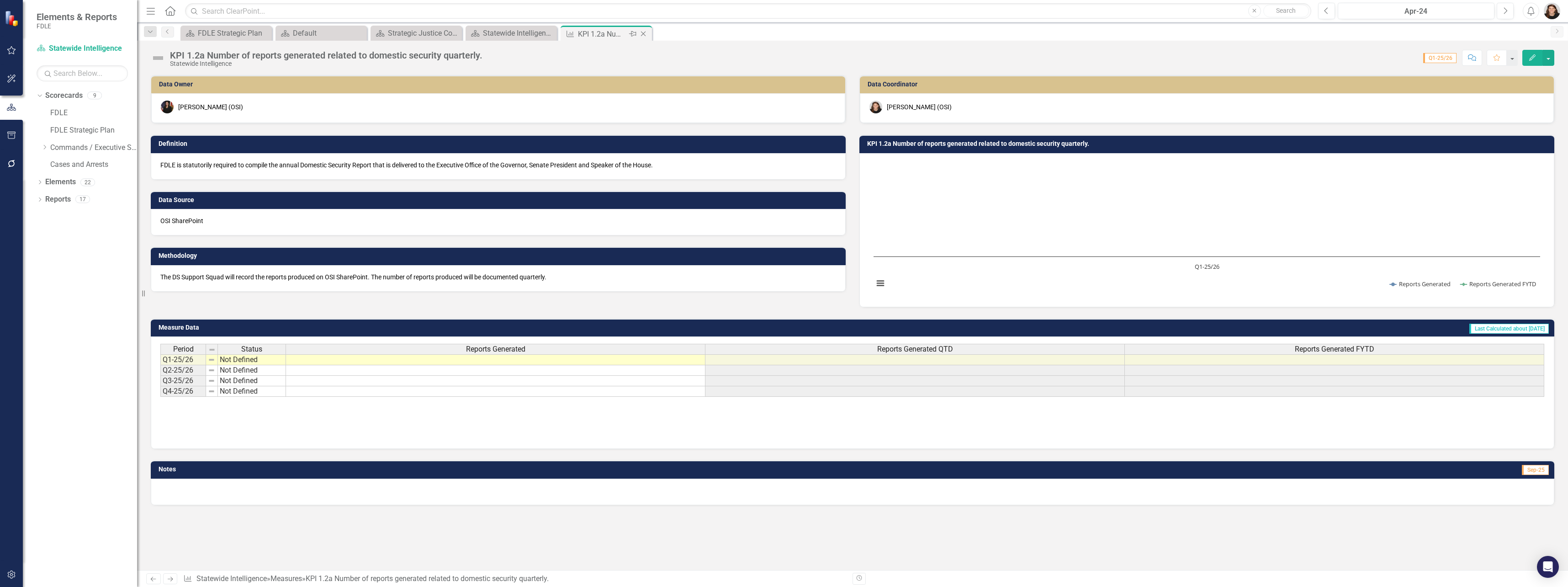
click at [646, 33] on icon "Close" at bounding box center [643, 34] width 9 height 7
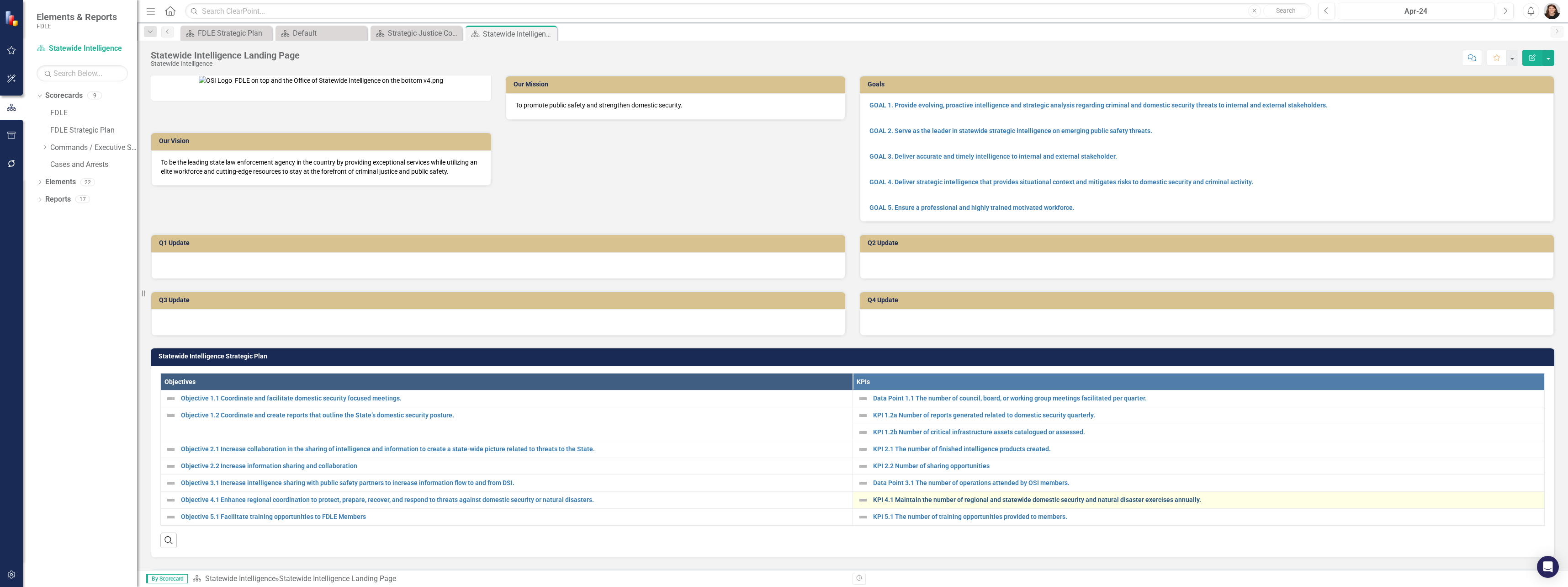
click at [940, 503] on link "KPI 4.1 Maintain the number of regional and statewide domestic security and nat…" at bounding box center [1206, 499] width 667 height 7
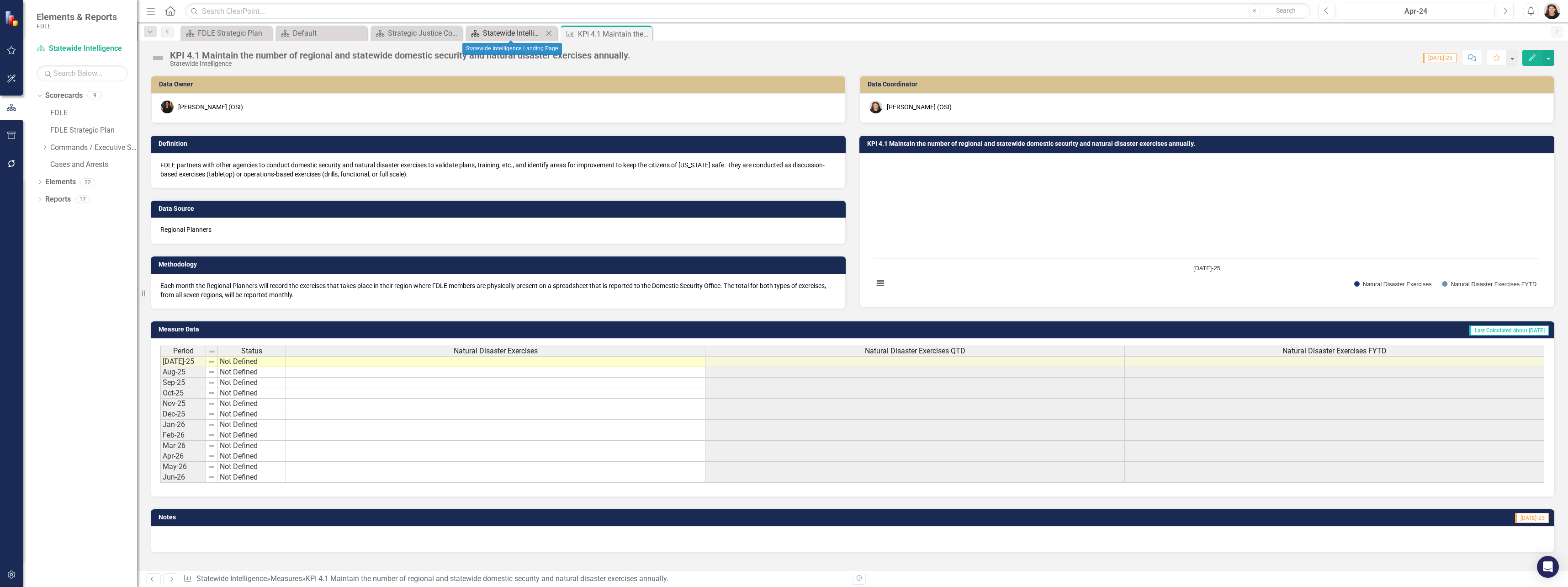
click at [512, 30] on div "Statewide Intelligence Landing Page" at bounding box center [513, 33] width 60 height 12
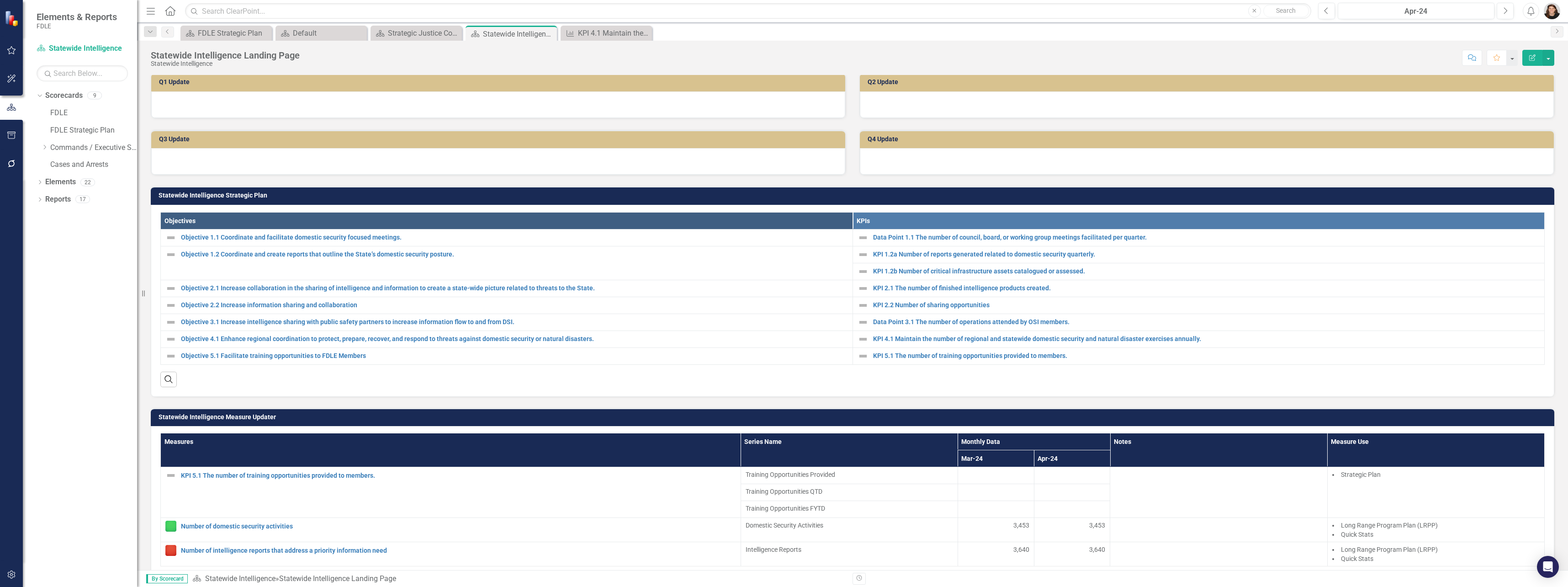
scroll to position [320, 0]
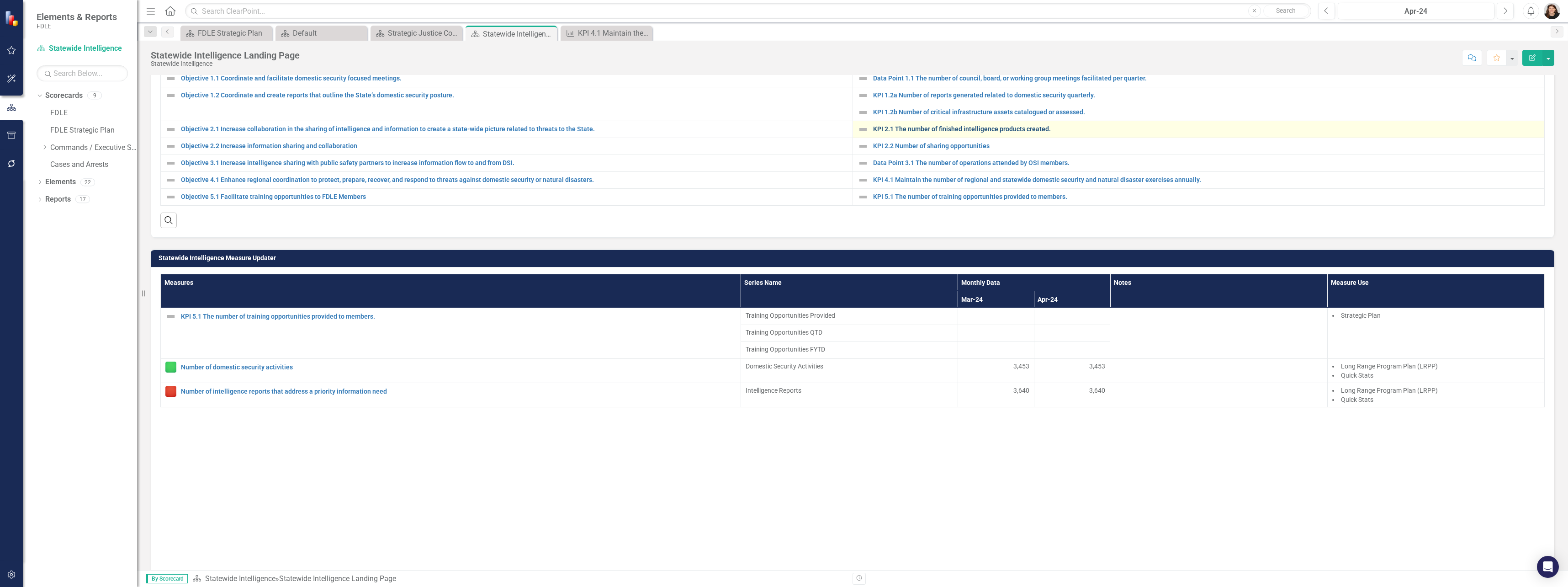
click at [975, 133] on link "KPI 2.1 The number of finished intelligence products created." at bounding box center [1206, 128] width 667 height 7
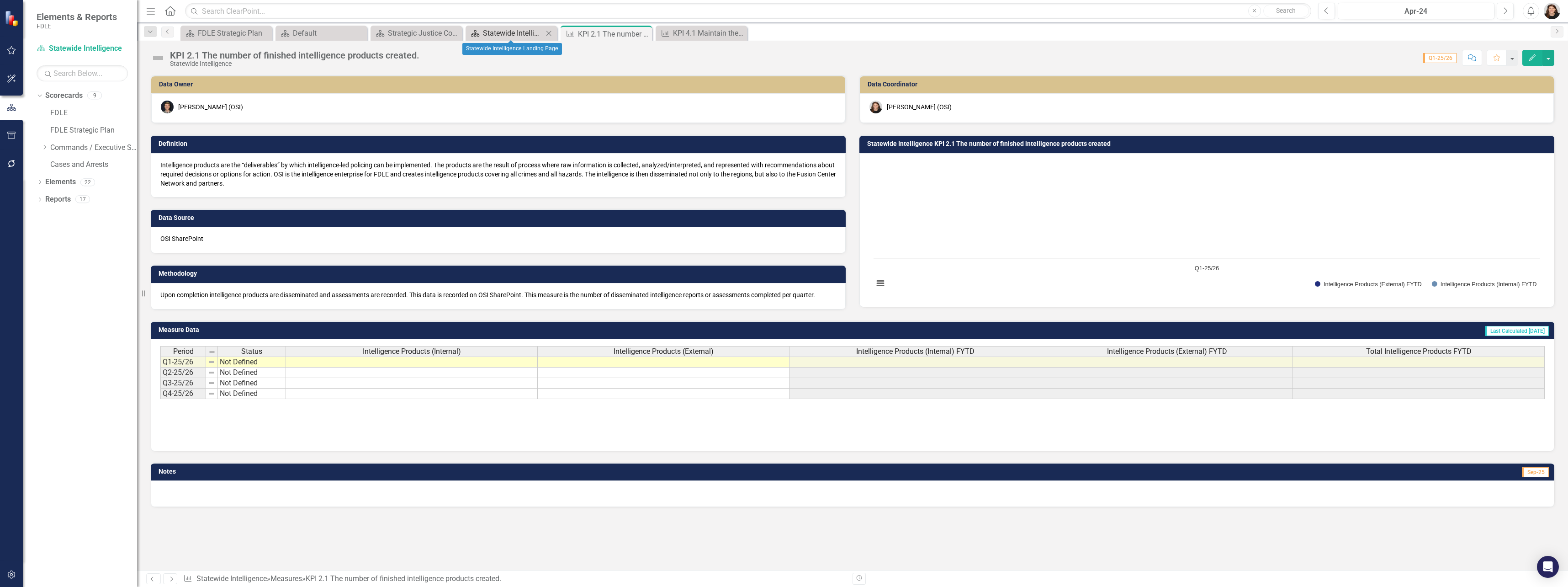
click at [517, 33] on div "Statewide Intelligence Landing Page" at bounding box center [513, 33] width 60 height 12
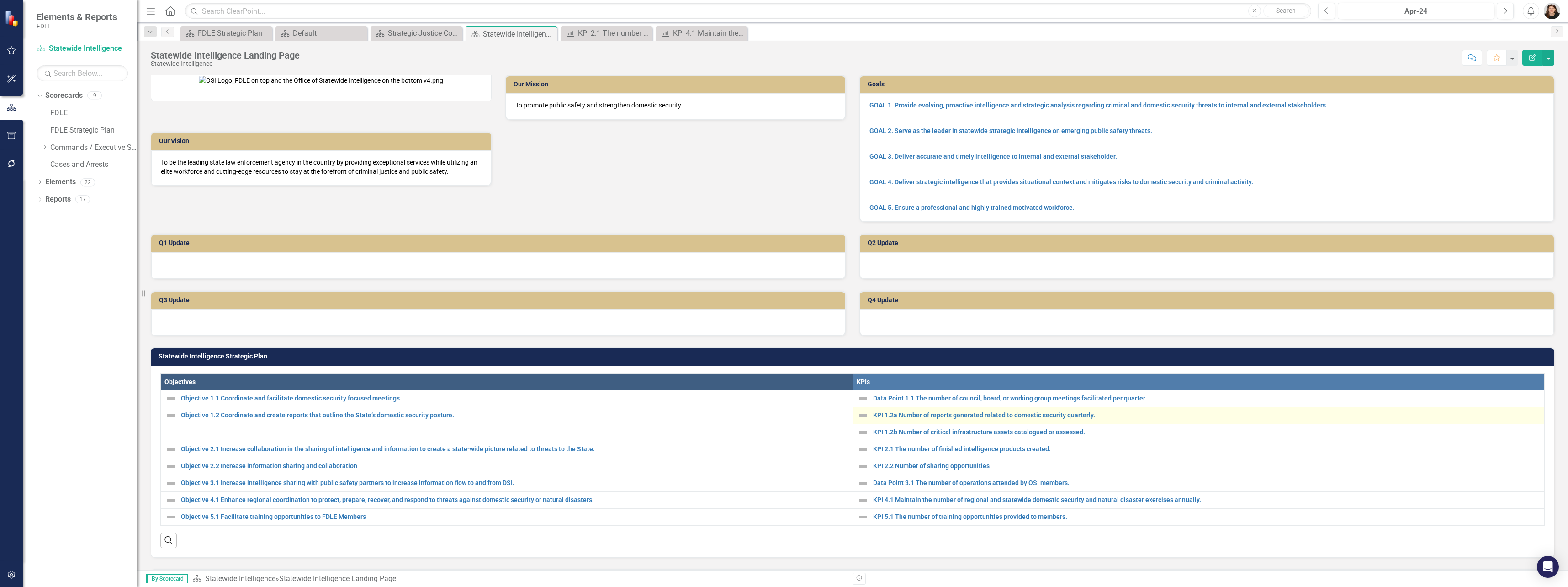
click at [1068, 421] on div "KPI 1.2a Number of reports generated related to domestic security quarterly." at bounding box center [1199, 415] width 682 height 11
click at [1068, 419] on link "KPI 1.2a Number of reports generated related to domestic security quarterly." at bounding box center [1206, 415] width 667 height 7
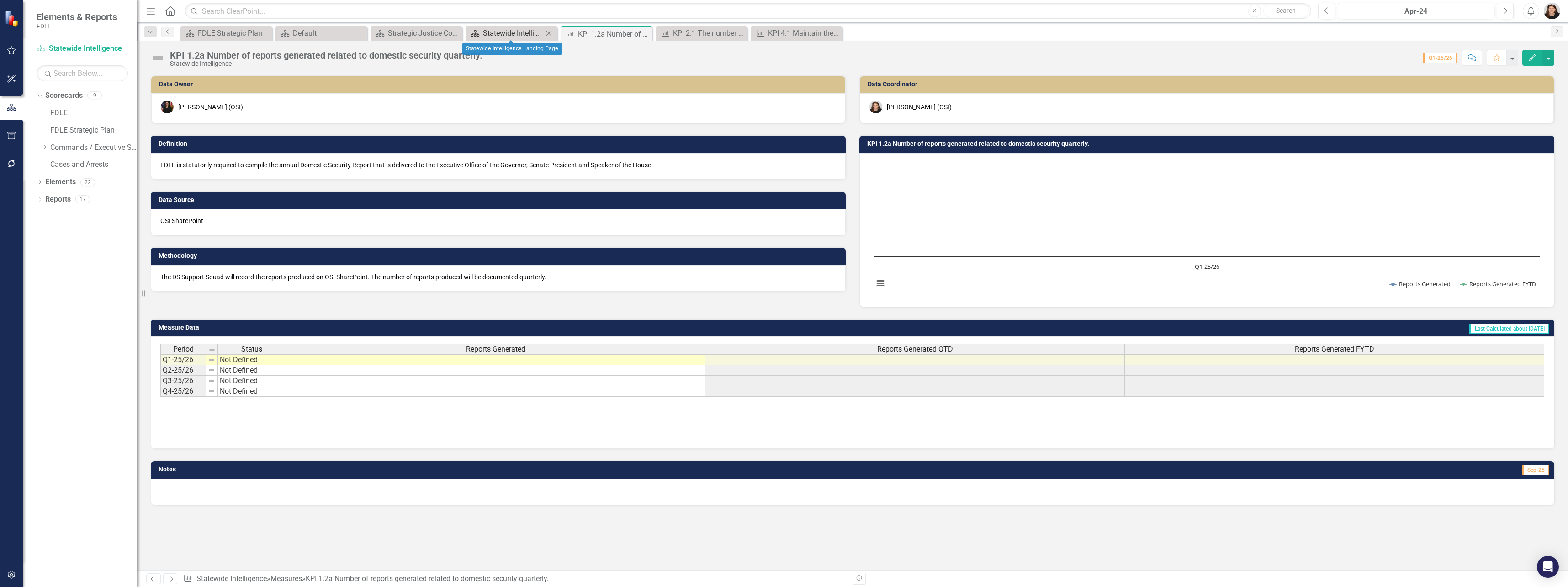
click at [525, 34] on div "Statewide Intelligence Landing Page" at bounding box center [513, 33] width 60 height 12
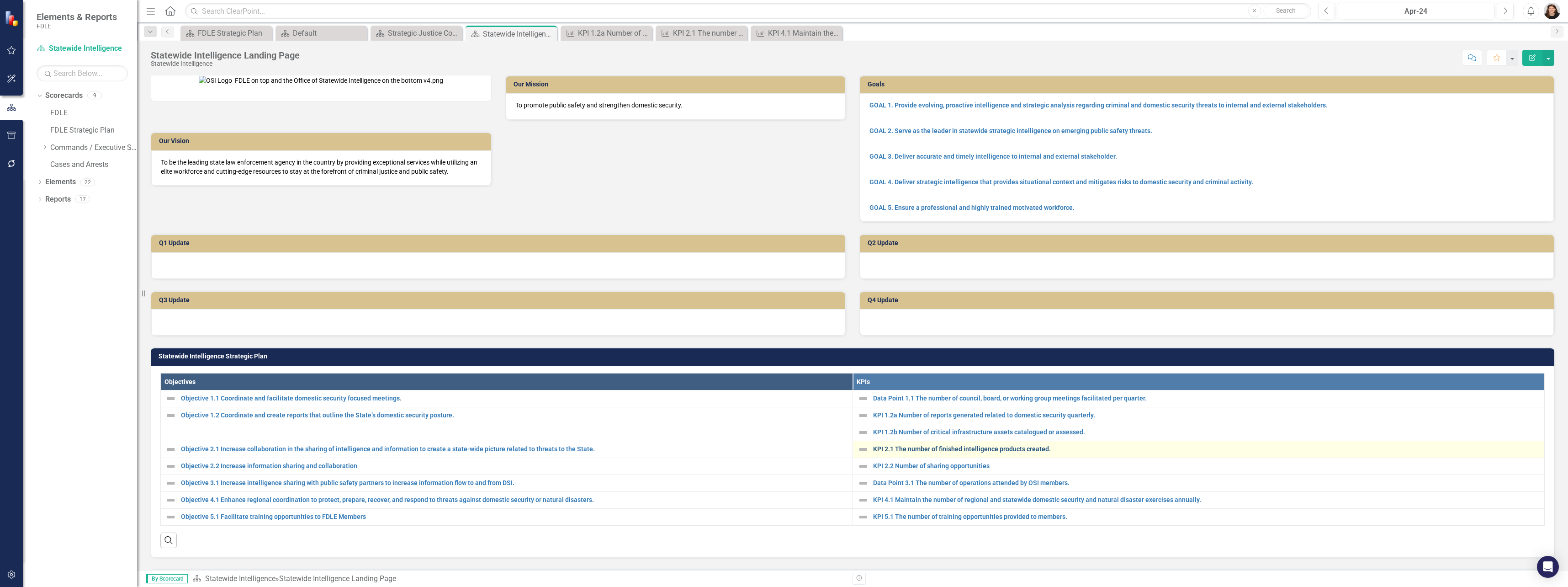
click at [1031, 452] on link "KPI 2.1 The number of finished intelligence products created." at bounding box center [1206, 449] width 667 height 7
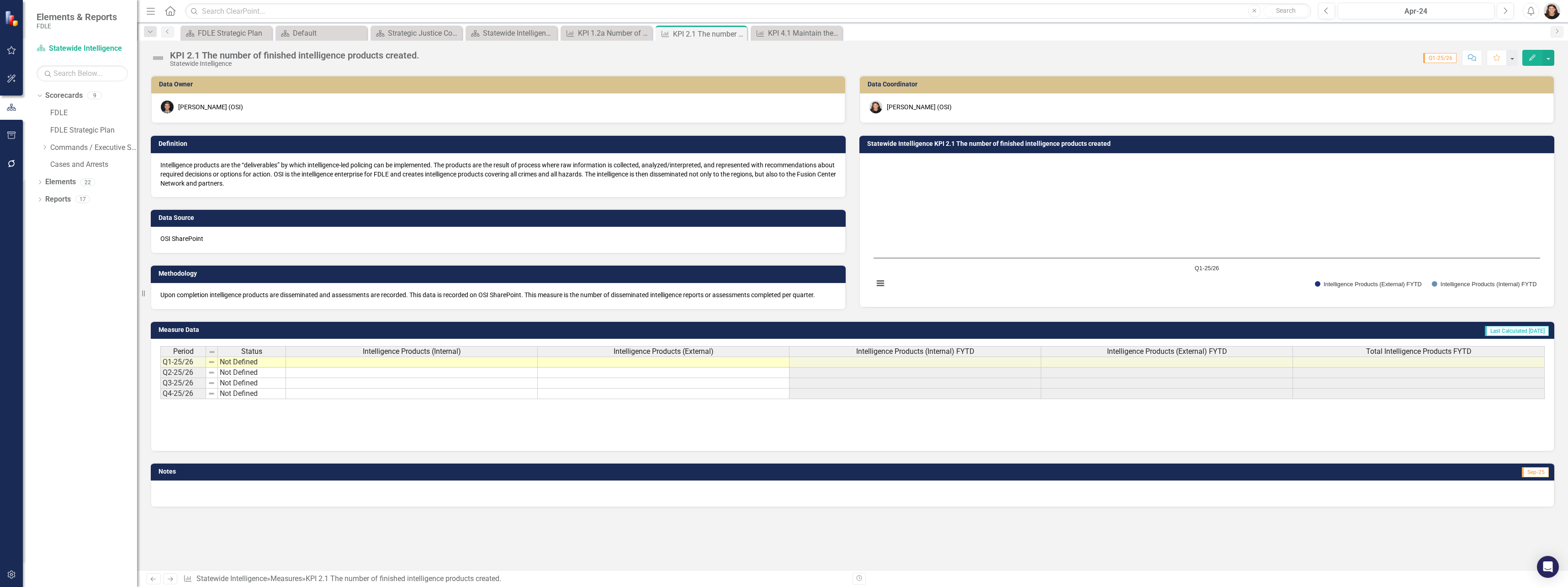
click at [434, 360] on td at bounding box center [412, 362] width 252 height 11
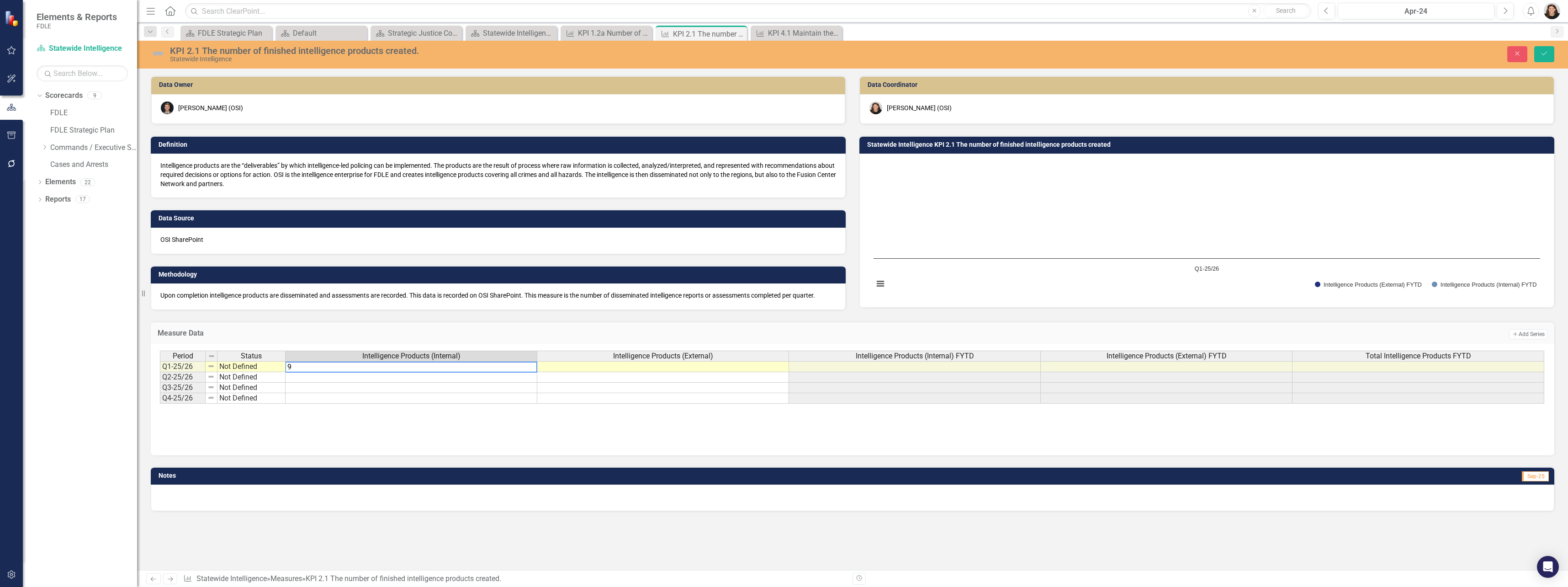
type textarea "9"
click at [417, 434] on div "Period Status Intelligence Products (Internal) Intelligence Products (External)…" at bounding box center [853, 396] width 1385 height 91
click at [1552, 57] on button "Save" at bounding box center [1544, 54] width 20 height 16
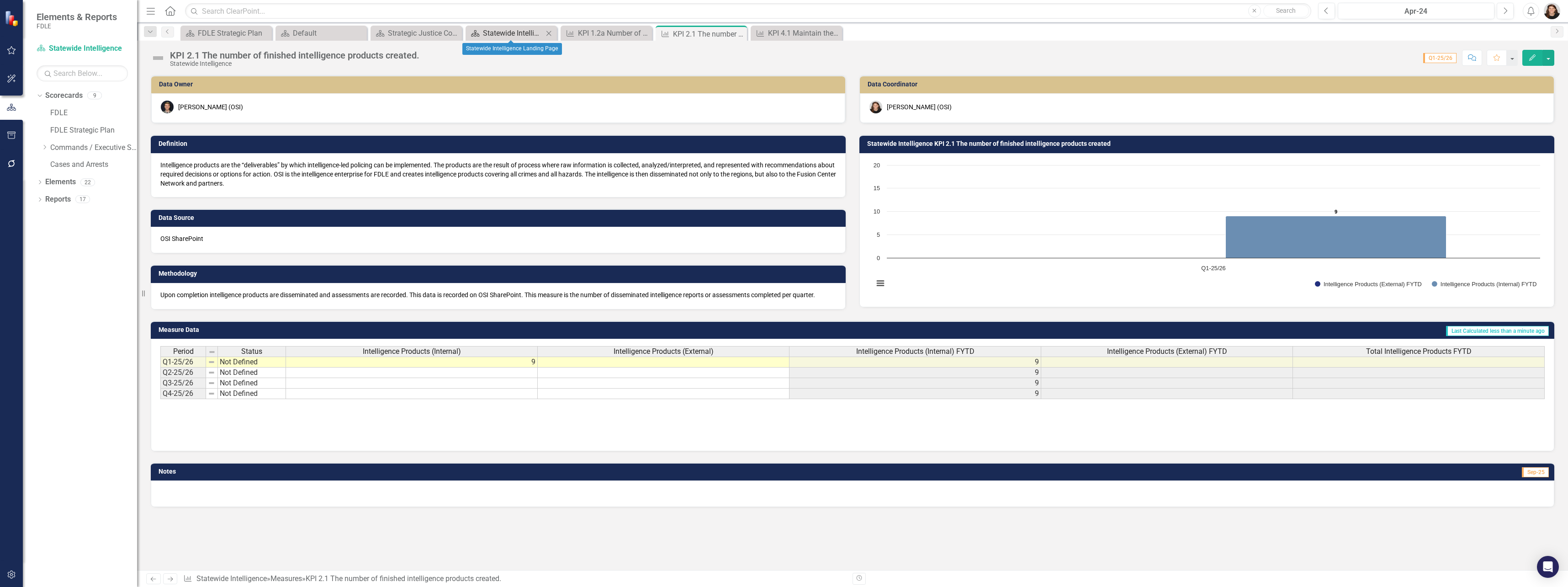
click at [514, 34] on div "Statewide Intelligence Landing Page" at bounding box center [513, 33] width 60 height 12
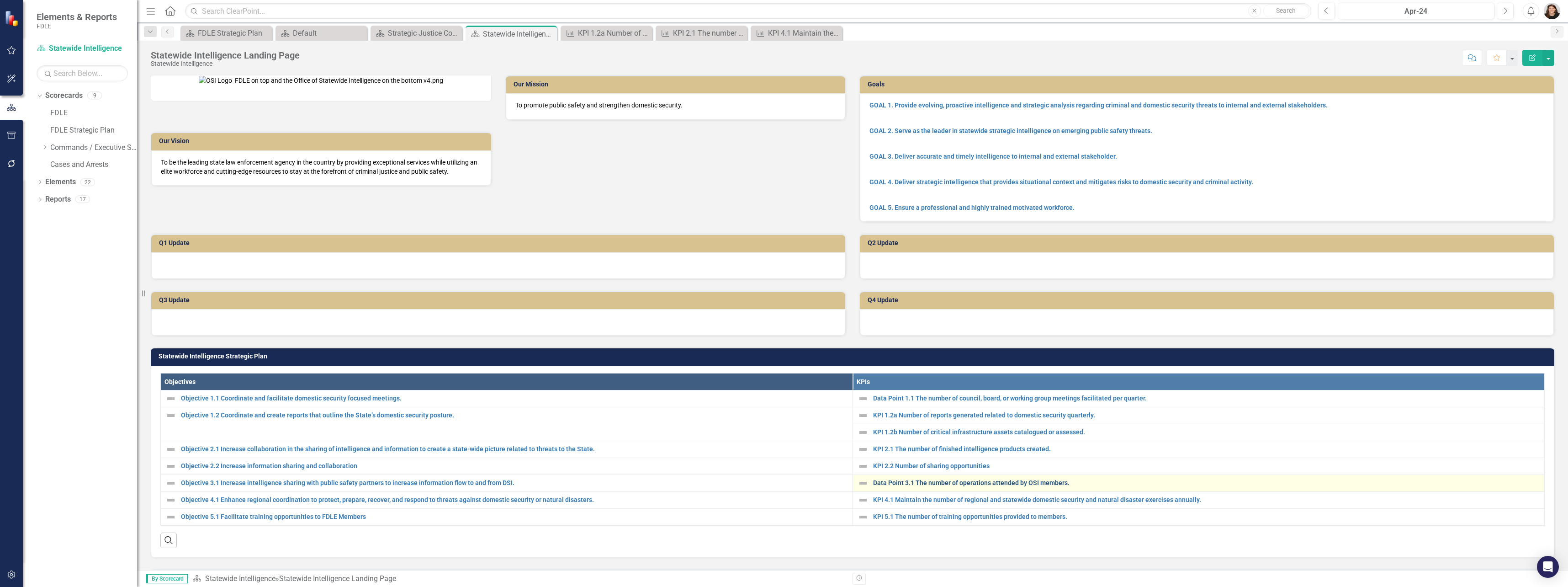
click at [987, 487] on link "Data Point 3.1 The number of operations attended by OSI members." at bounding box center [1206, 482] width 667 height 7
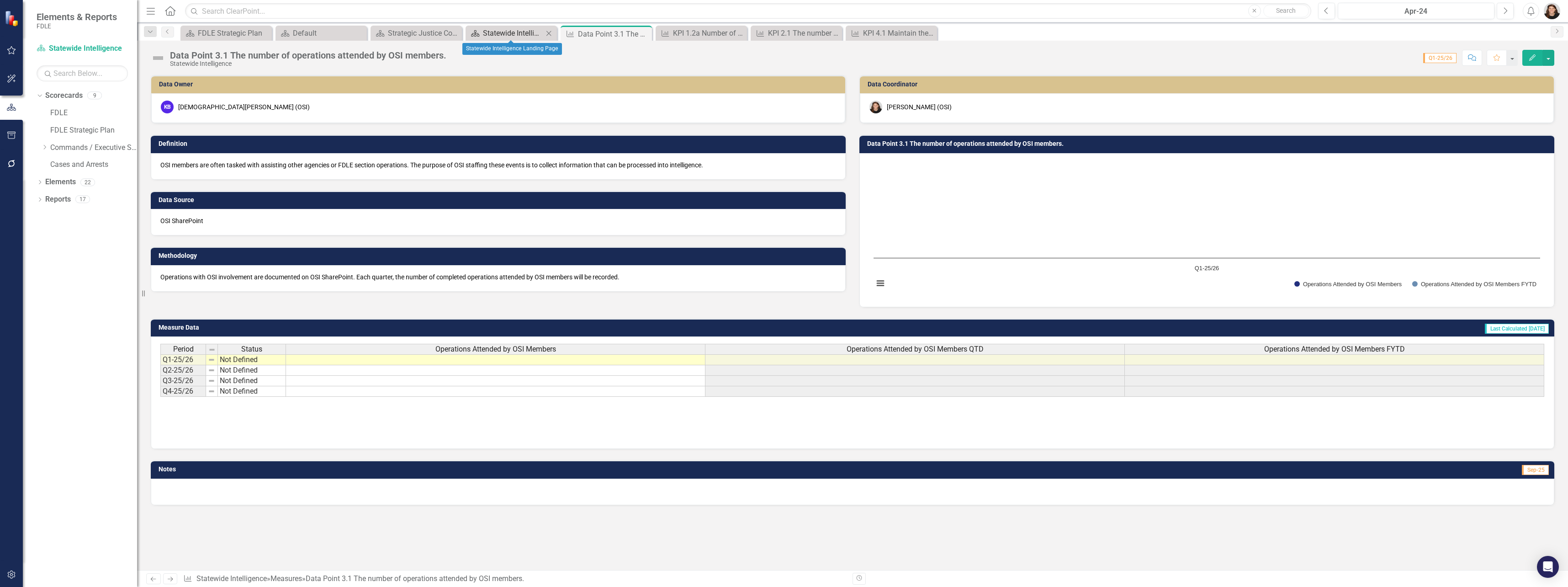
click at [503, 32] on div "Statewide Intelligence Landing Page" at bounding box center [513, 33] width 60 height 12
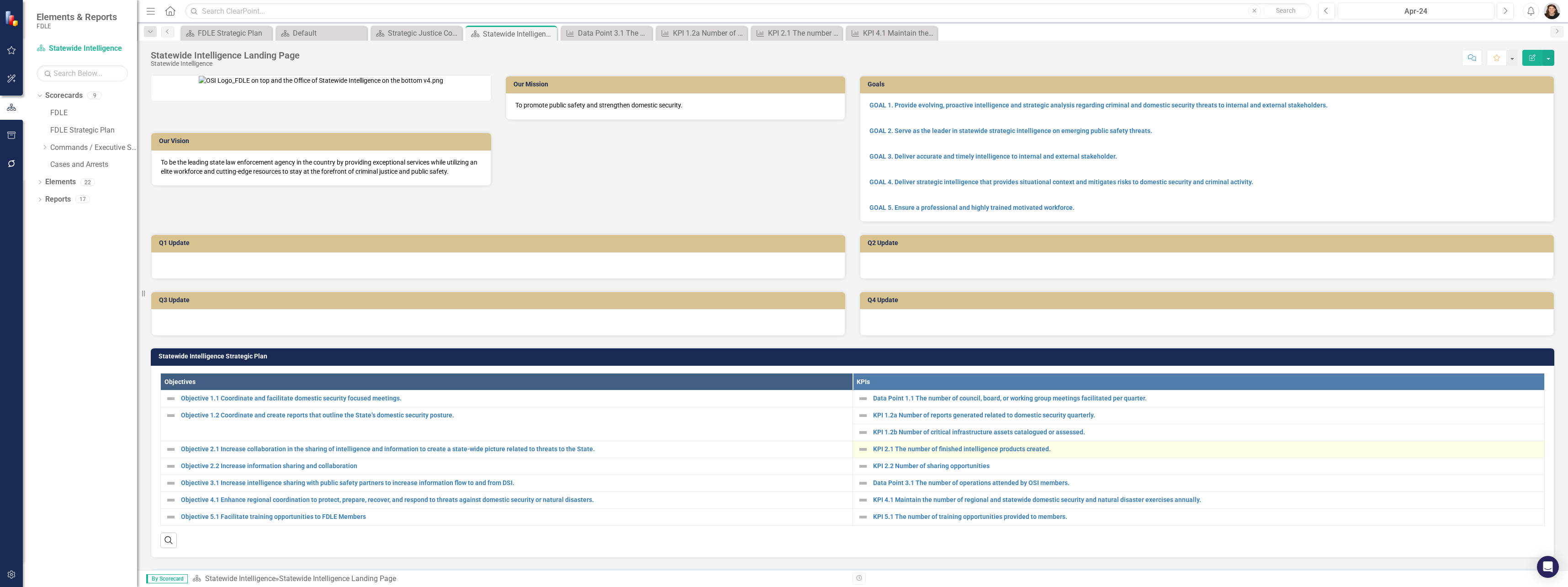
click at [985, 455] on div "KPI 2.1 The number of finished intelligence products created." at bounding box center [1199, 449] width 682 height 11
click at [985, 452] on link "KPI 2.1 The number of finished intelligence products created." at bounding box center [1206, 449] width 667 height 7
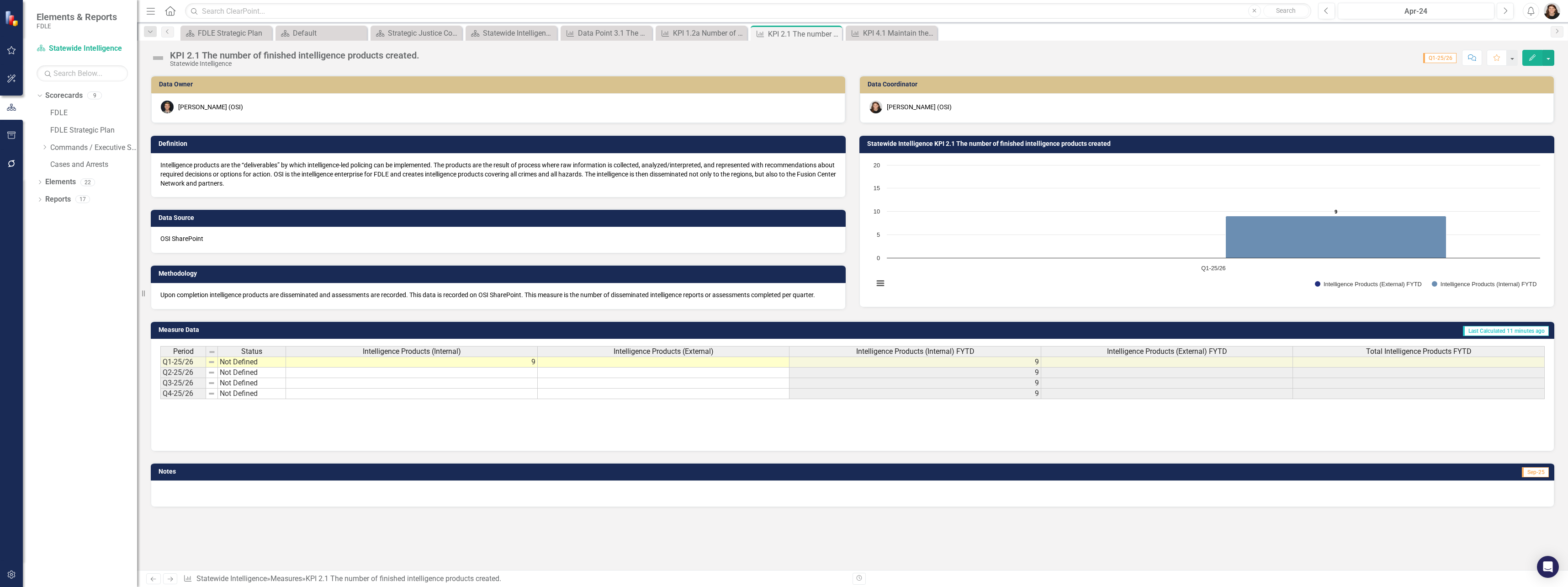
click at [702, 366] on td at bounding box center [663, 362] width 252 height 11
click at [705, 362] on td at bounding box center [663, 362] width 252 height 11
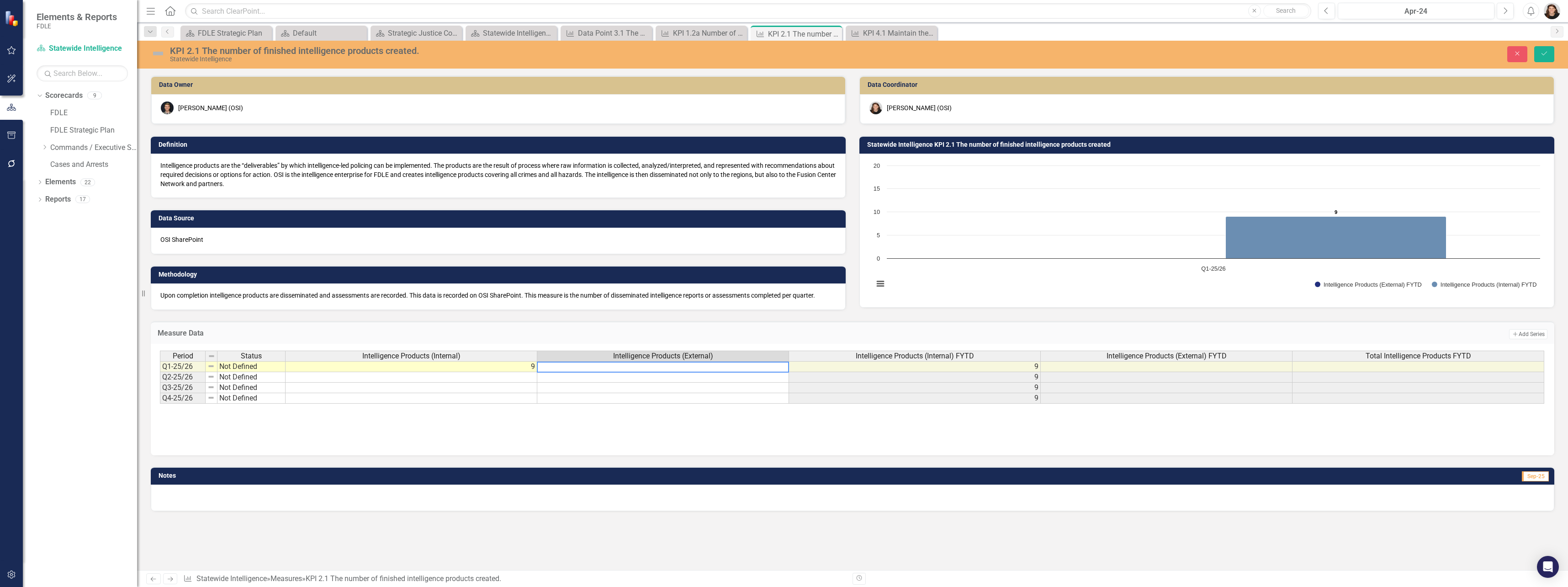
click at [705, 362] on div "Period Status Intelligence Products (Internal) Intelligence Products (External)…" at bounding box center [853, 357] width 1385 height 12
click at [708, 364] on textarea at bounding box center [663, 367] width 252 height 11
type textarea "7"
click at [681, 442] on div "Period Status Intelligence Products (Internal) Intelligence Products (External)…" at bounding box center [853, 399] width 1404 height 111
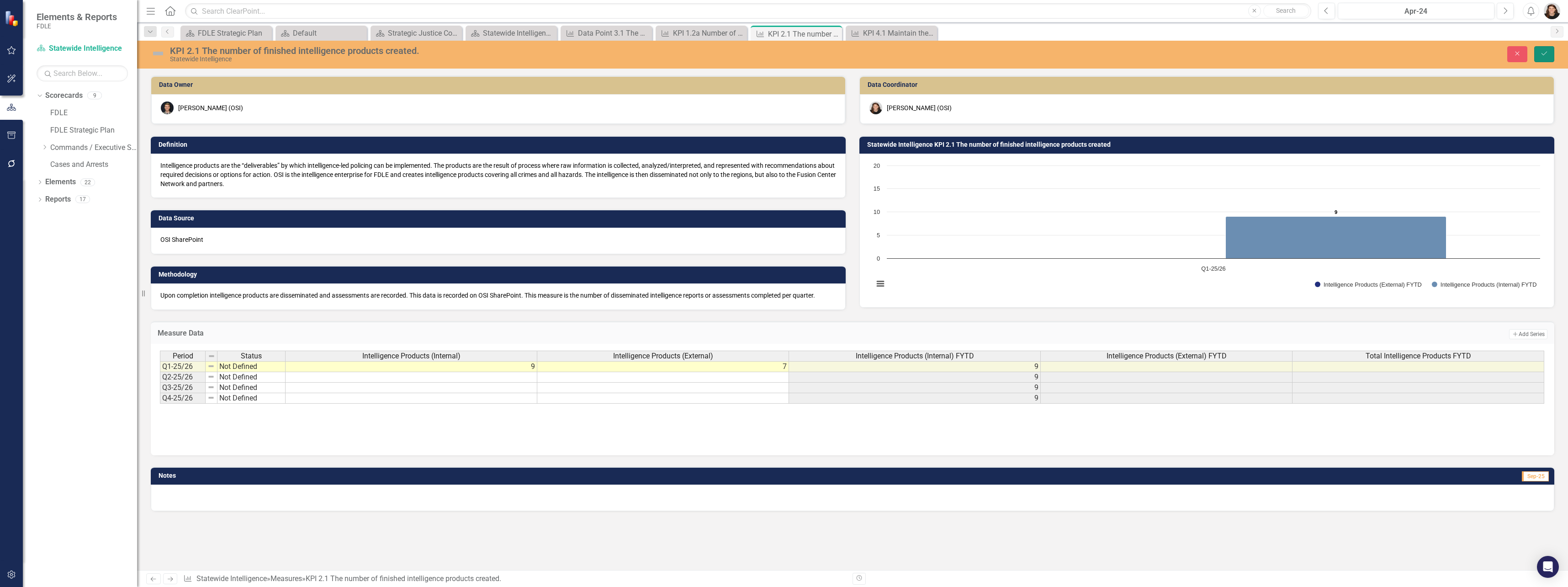
click at [1546, 52] on icon "submit" at bounding box center [1544, 54] width 5 height 4
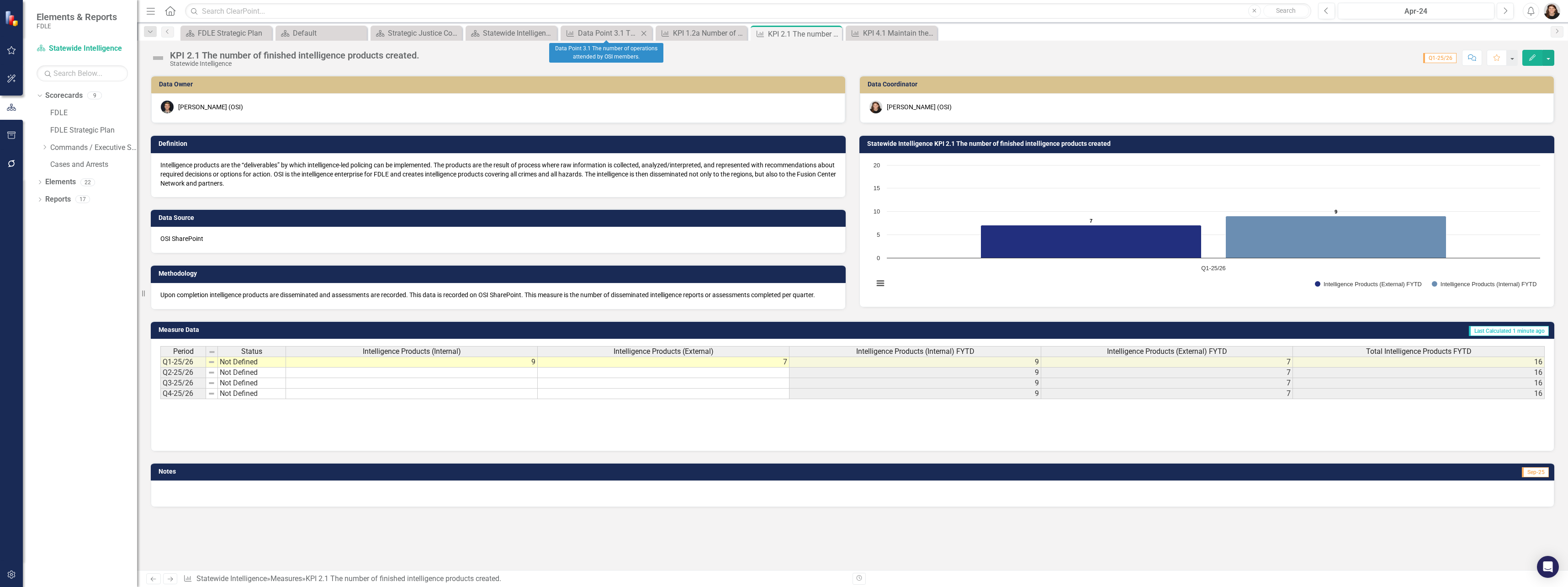
click at [646, 33] on icon "Close" at bounding box center [643, 33] width 9 height 7
click at [0, 0] on icon "Close" at bounding box center [0, 0] width 0 height 0
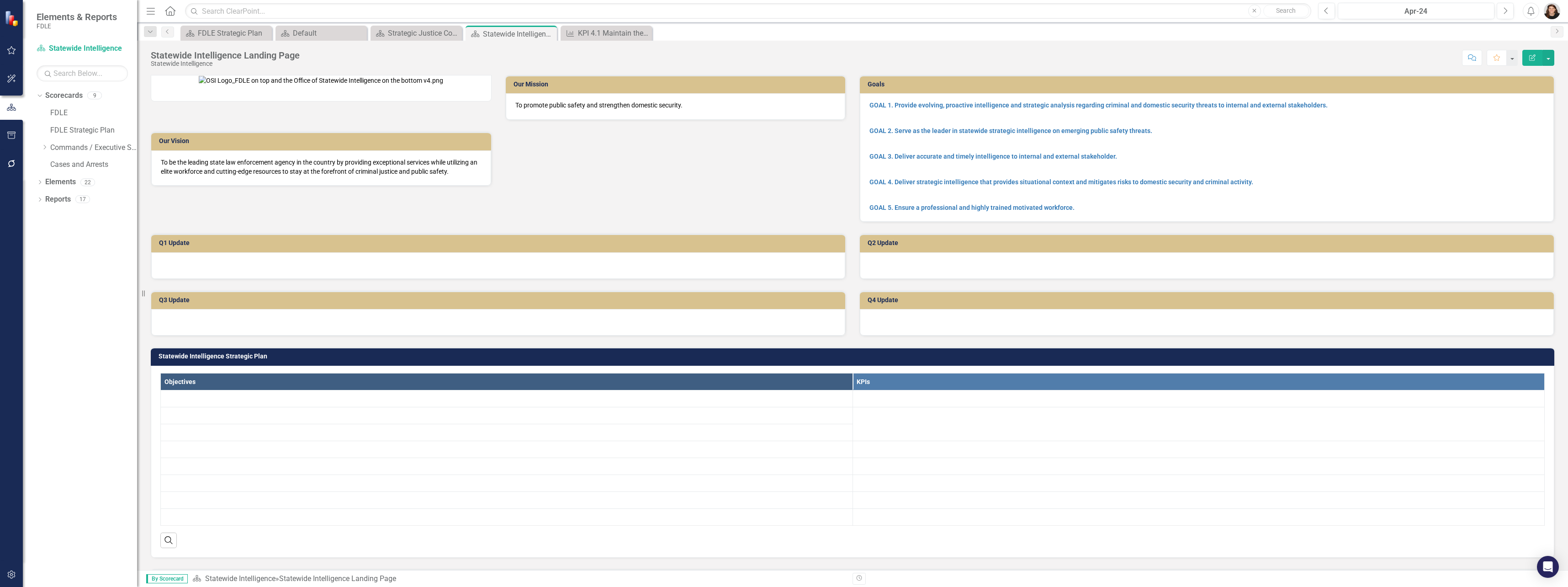
click at [0, 0] on icon "Close" at bounding box center [0, 0] width 0 height 0
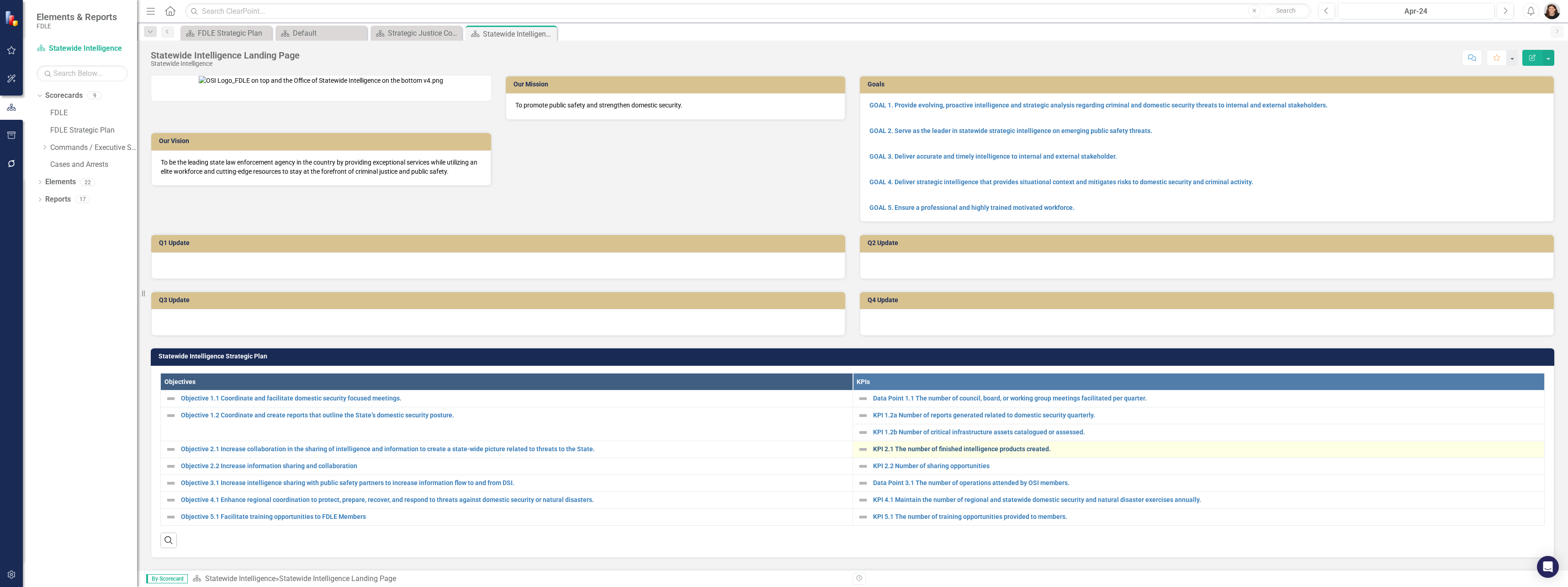
click at [1006, 452] on link "KPI 2.1 The number of finished intelligence products created." at bounding box center [1206, 449] width 667 height 7
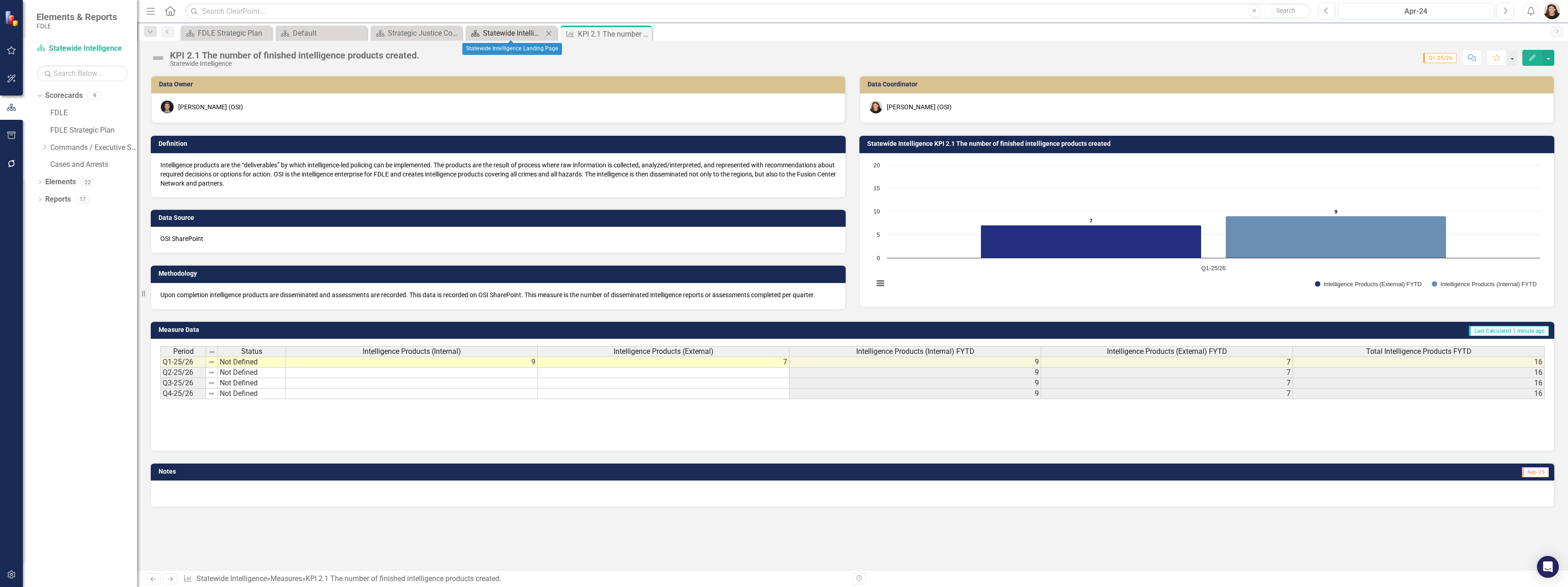
click at [502, 36] on div "Statewide Intelligence Landing Page" at bounding box center [513, 33] width 60 height 12
